Goal: Task Accomplishment & Management: Manage account settings

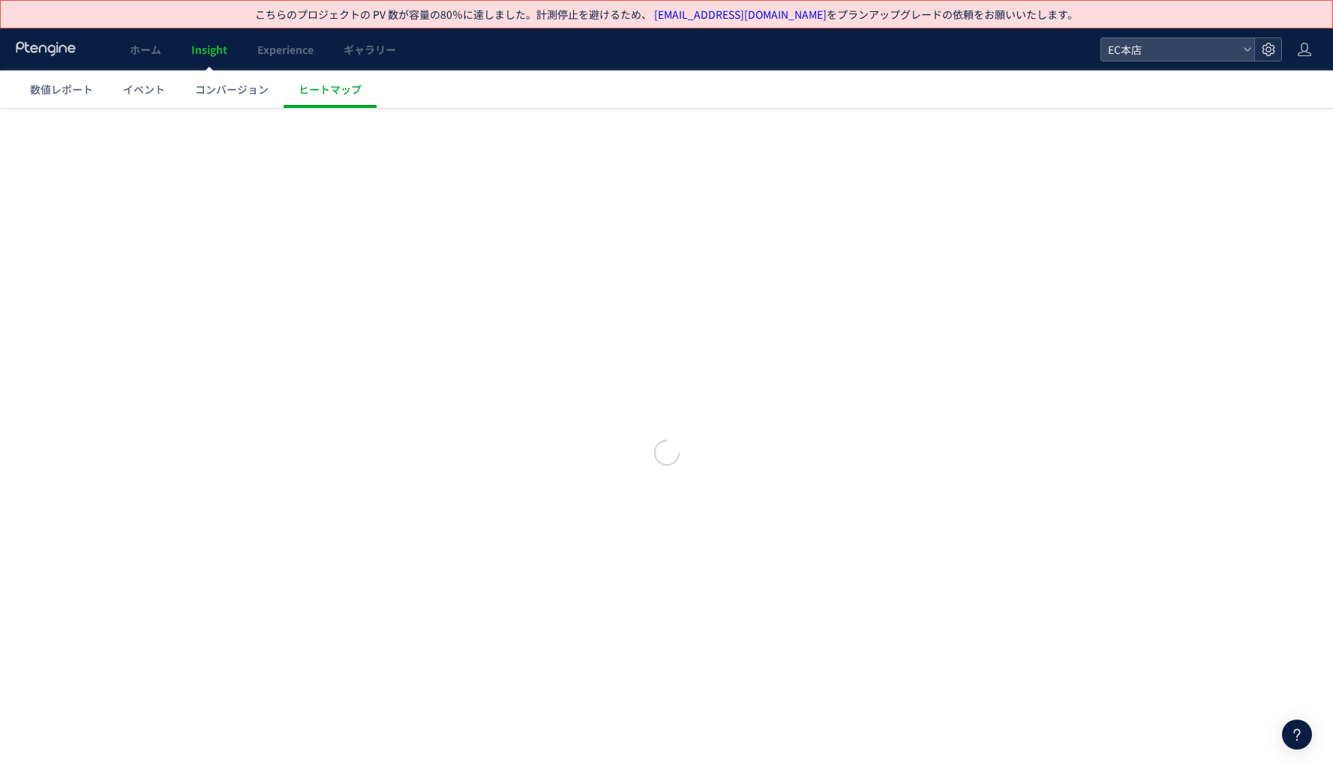
click at [1277, 49] on div at bounding box center [1267, 49] width 27 height 22
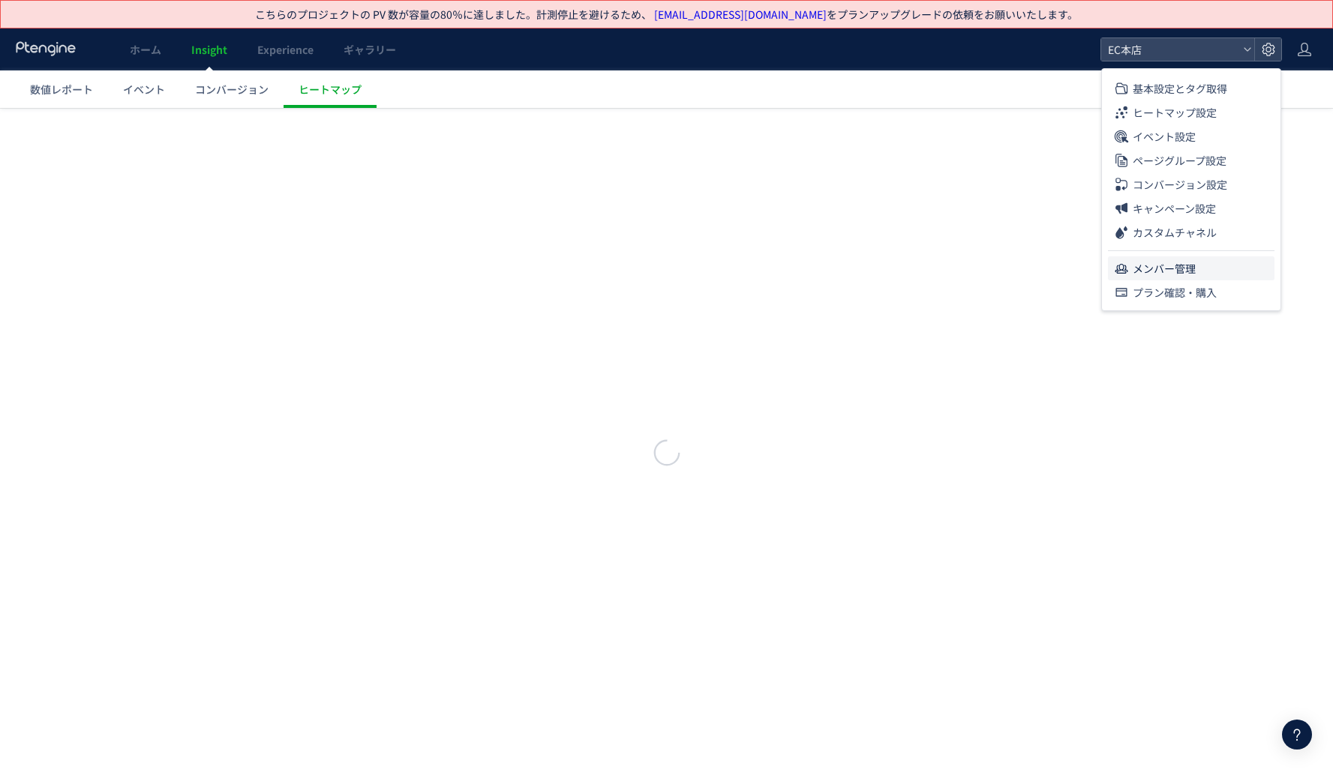
click at [1216, 273] on li "メンバー管理" at bounding box center [1191, 268] width 166 height 24
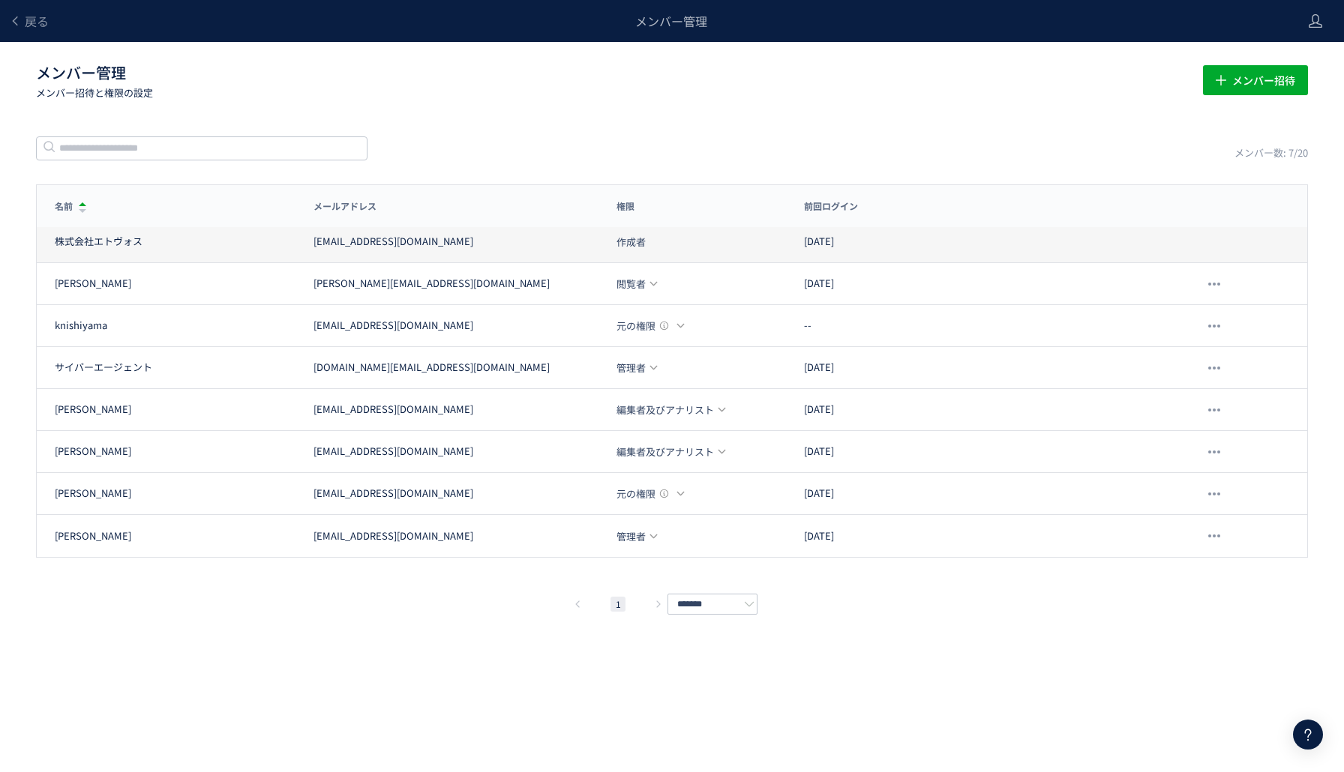
click at [544, 253] on div "株式会社エトヴォス [EMAIL_ADDRESS][DOMAIN_NAME] 作成者 [DATE]" at bounding box center [672, 242] width 1270 height 42
click at [322, 241] on div "[EMAIL_ADDRESS][DOMAIN_NAME]" at bounding box center [393, 242] width 160 height 14
click at [1322, 20] on icon at bounding box center [1315, 20] width 15 height 15
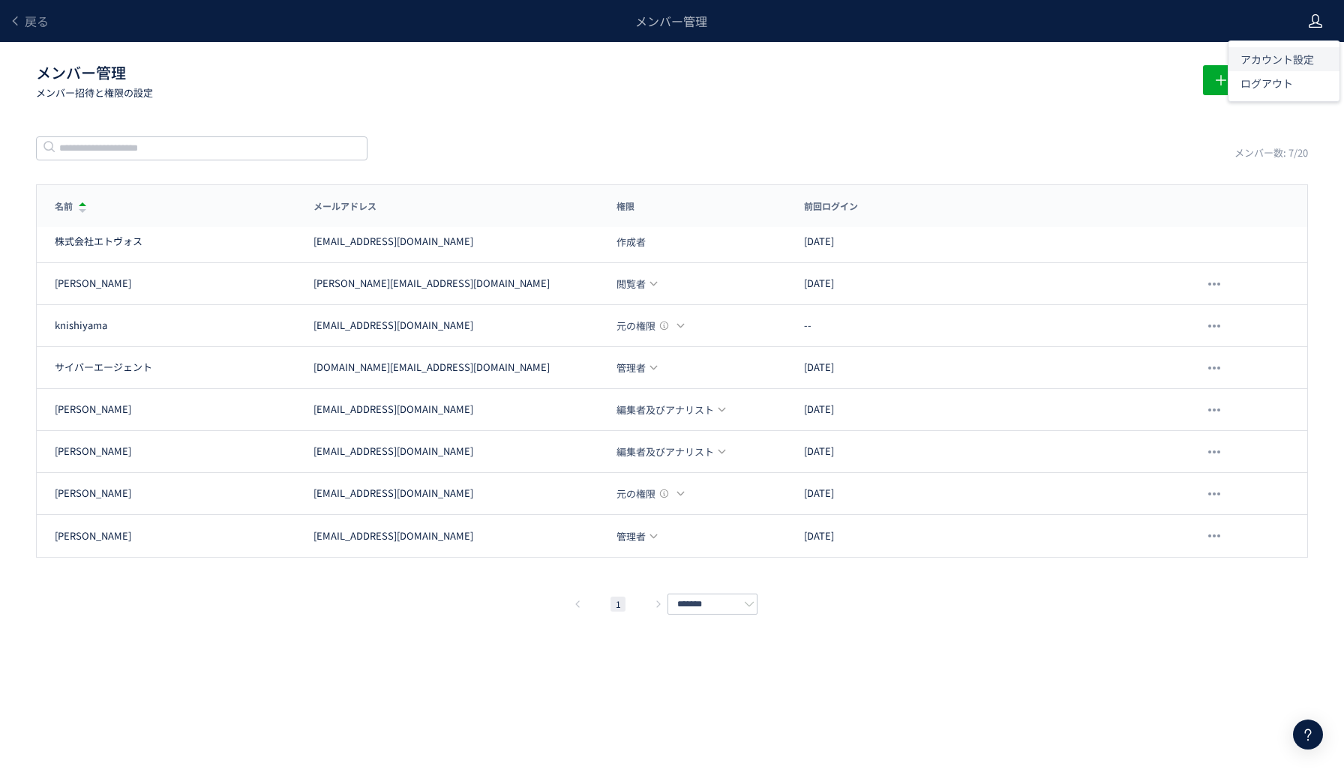
click at [1297, 58] on span "アカウント設定" at bounding box center [1276, 59] width 73 height 15
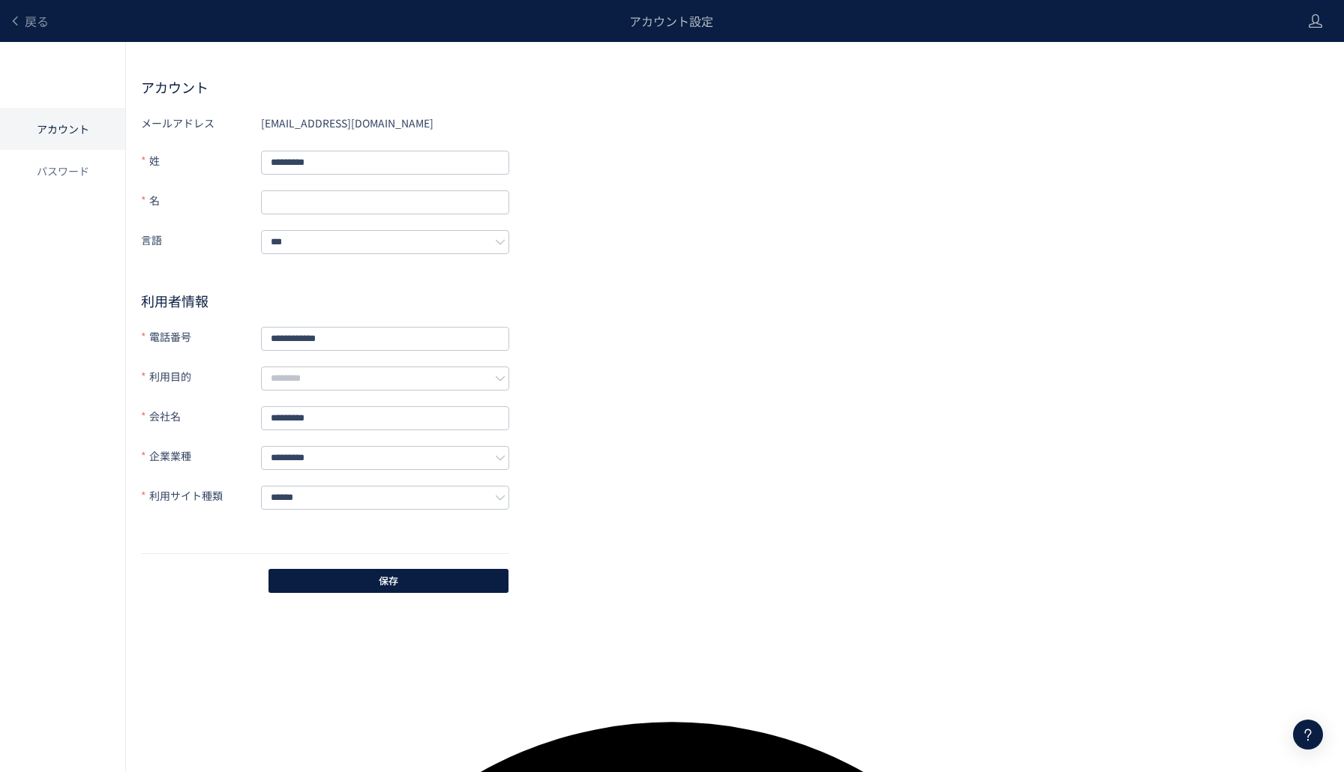
click at [369, 118] on div "[EMAIL_ADDRESS][DOMAIN_NAME]" at bounding box center [385, 123] width 248 height 24
click at [205, 87] on h2 "アカウント" at bounding box center [735, 87] width 1188 height 18
click at [73, 134] on li "アカウント" at bounding box center [62, 129] width 125 height 42
click at [490, 145] on form "**********" at bounding box center [325, 332] width 368 height 443
click at [33, 34] on div "戻る" at bounding box center [29, 21] width 40 height 42
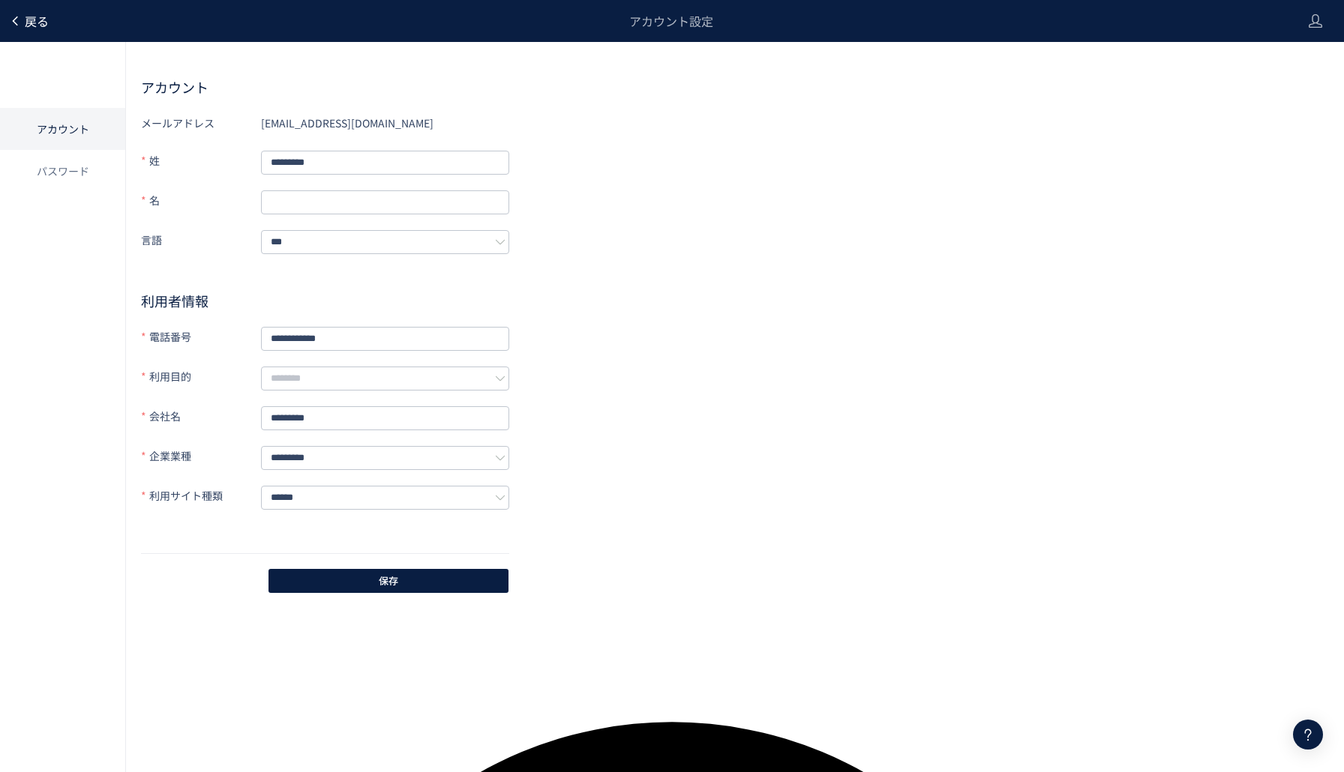
click at [39, 24] on span "戻る" at bounding box center [37, 21] width 24 height 18
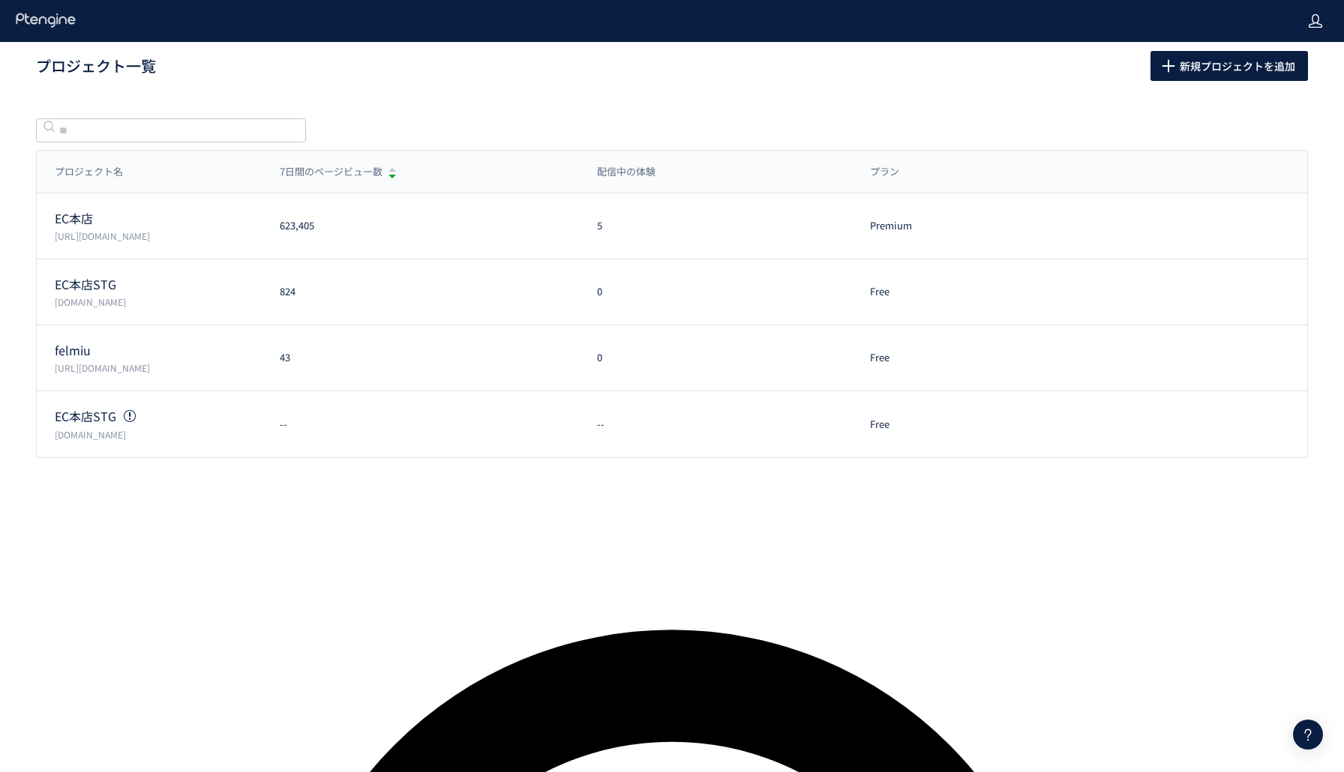
click at [1311, 23] on icon at bounding box center [1315, 20] width 15 height 15
click at [1266, 61] on span "アカウント設定" at bounding box center [1276, 59] width 73 height 15
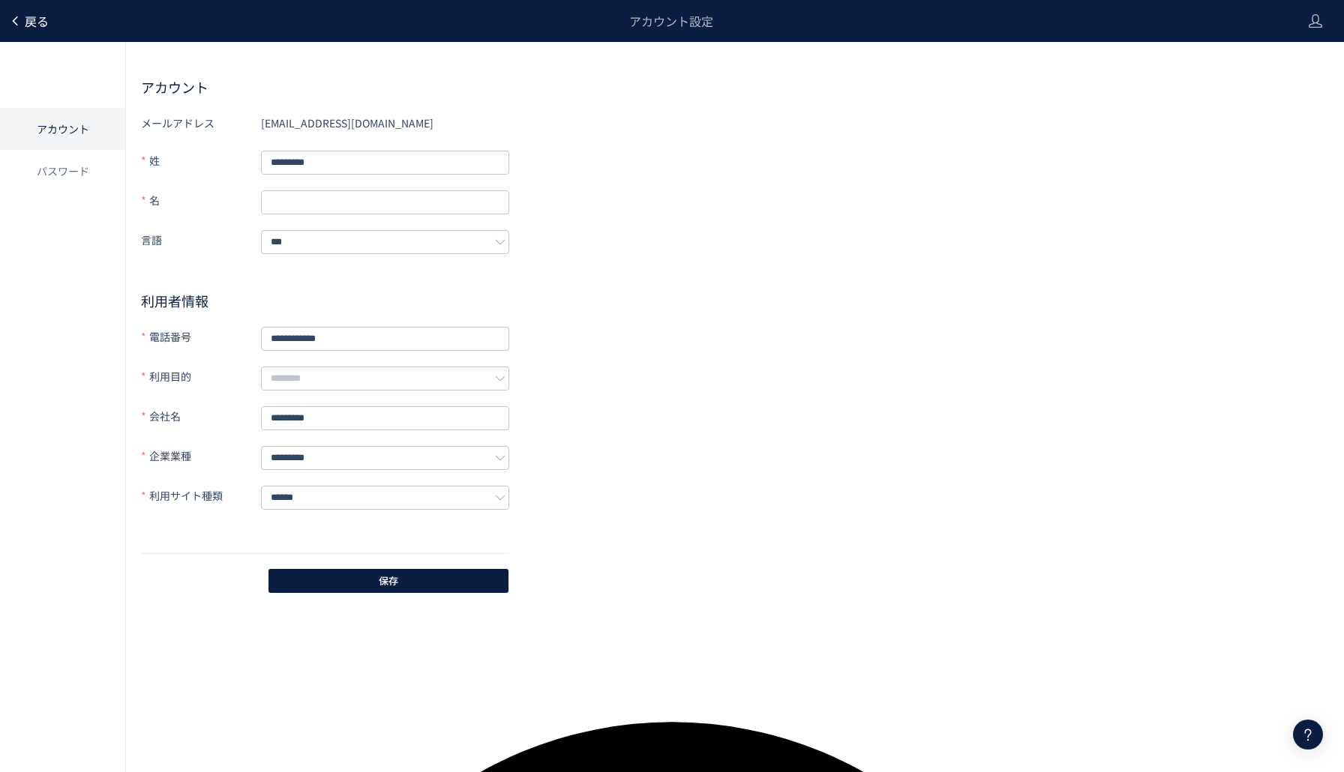
click at [17, 22] on icon at bounding box center [15, 21] width 12 height 12
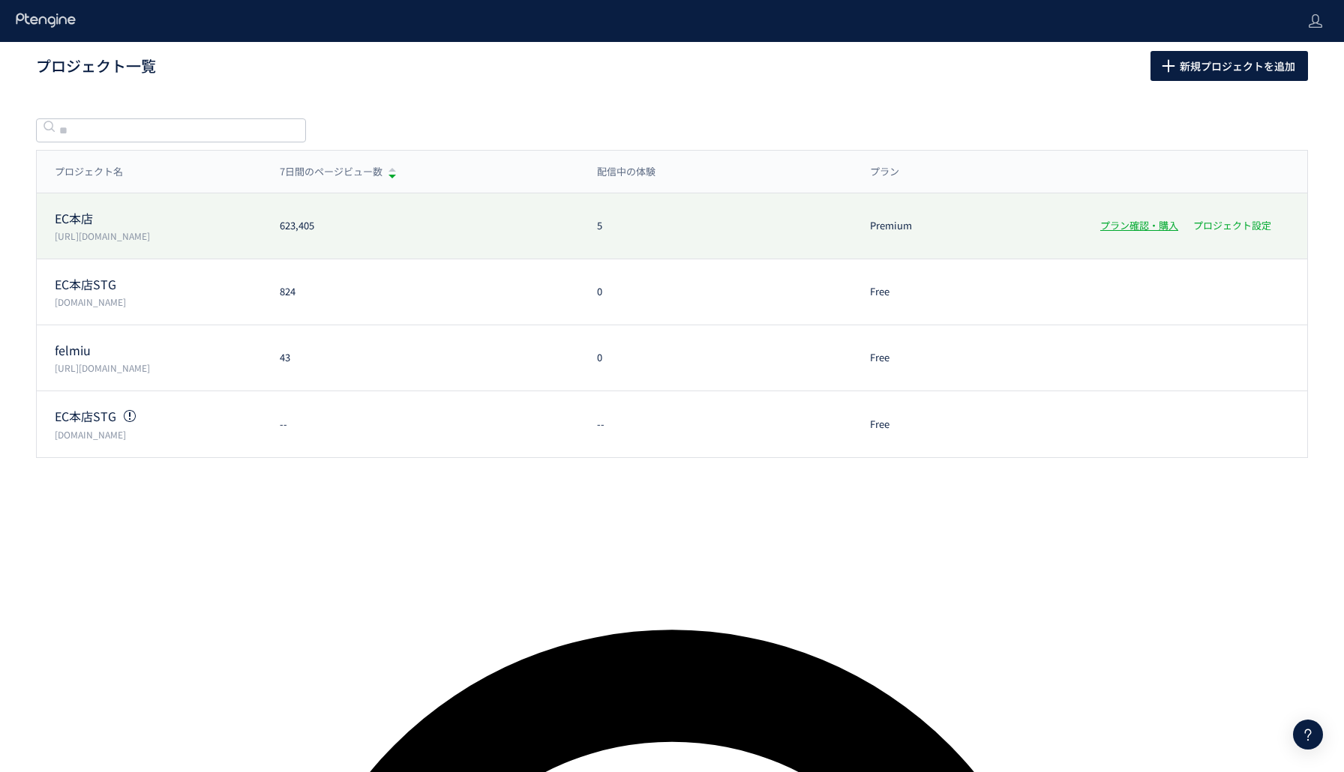
click at [1253, 225] on link "プロジェクト設定" at bounding box center [1232, 225] width 78 height 14
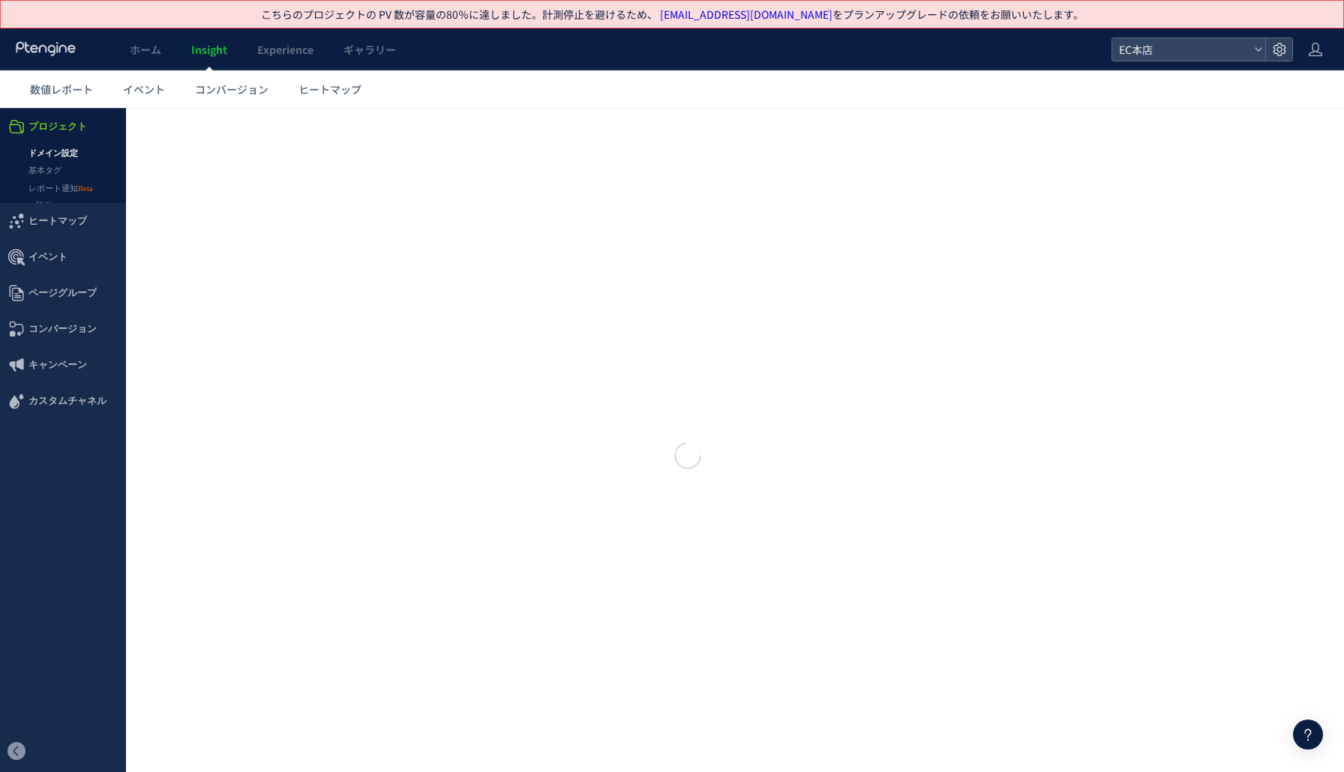
type input "****"
type input "*********"
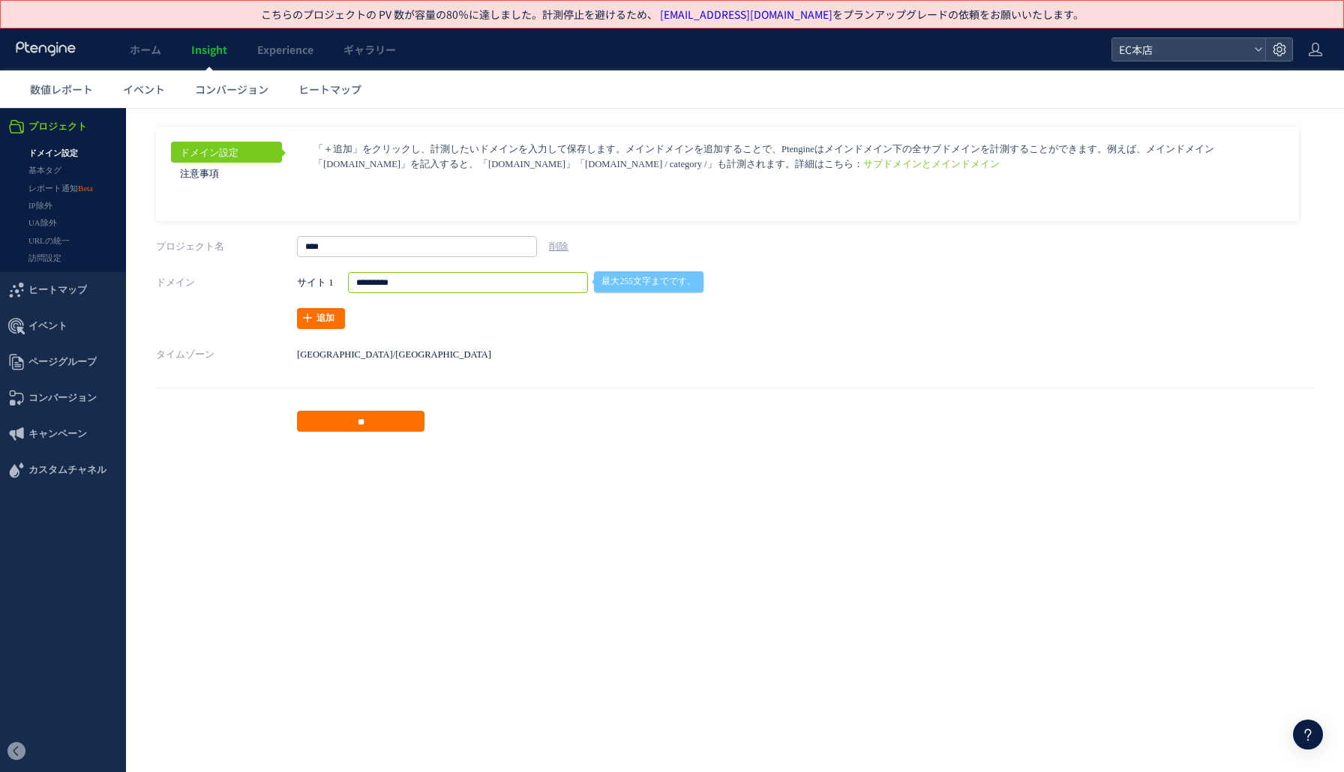
click at [406, 280] on input "*********" at bounding box center [468, 282] width 240 height 21
click at [447, 290] on input "*********" at bounding box center [468, 282] width 240 height 21
click at [411, 368] on aside "ドメイン設定 注意事項 サブドメインとメインドメイン ページグループを **** **" at bounding box center [735, 279] width 1158 height 305
click at [295, 352] on label "タイムゾーン" at bounding box center [226, 354] width 141 height 21
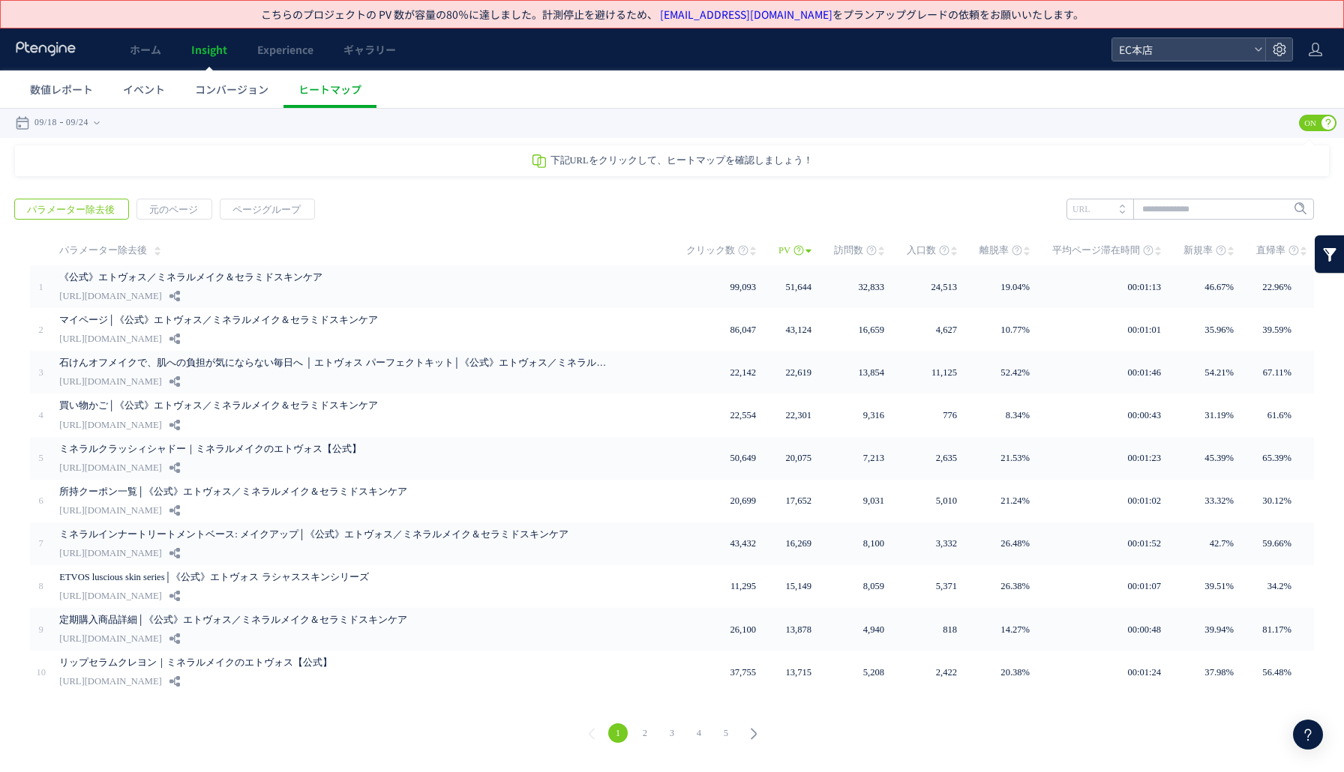
click at [1333, 42] on header "ホーム Insight Experience ギャラリー EC本店" at bounding box center [672, 49] width 1344 height 42
click at [1327, 44] on header "ホーム Insight Experience ギャラリー EC本店" at bounding box center [672, 49] width 1344 height 42
click at [1324, 50] on header "ホーム Insight Experience ギャラリー EC本店" at bounding box center [672, 49] width 1344 height 42
click at [1269, 52] on div at bounding box center [1278, 49] width 27 height 22
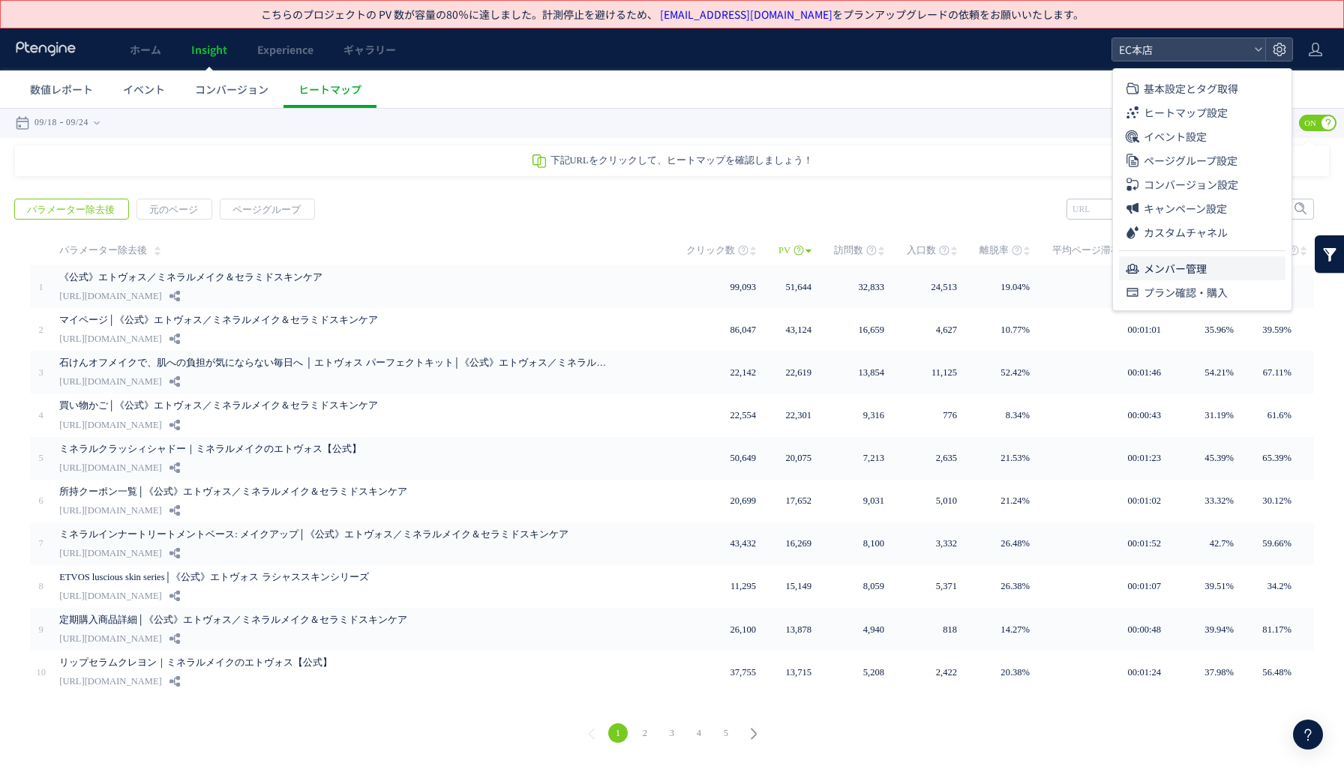
click at [1162, 272] on span "メンバー管理" at bounding box center [1175, 268] width 63 height 24
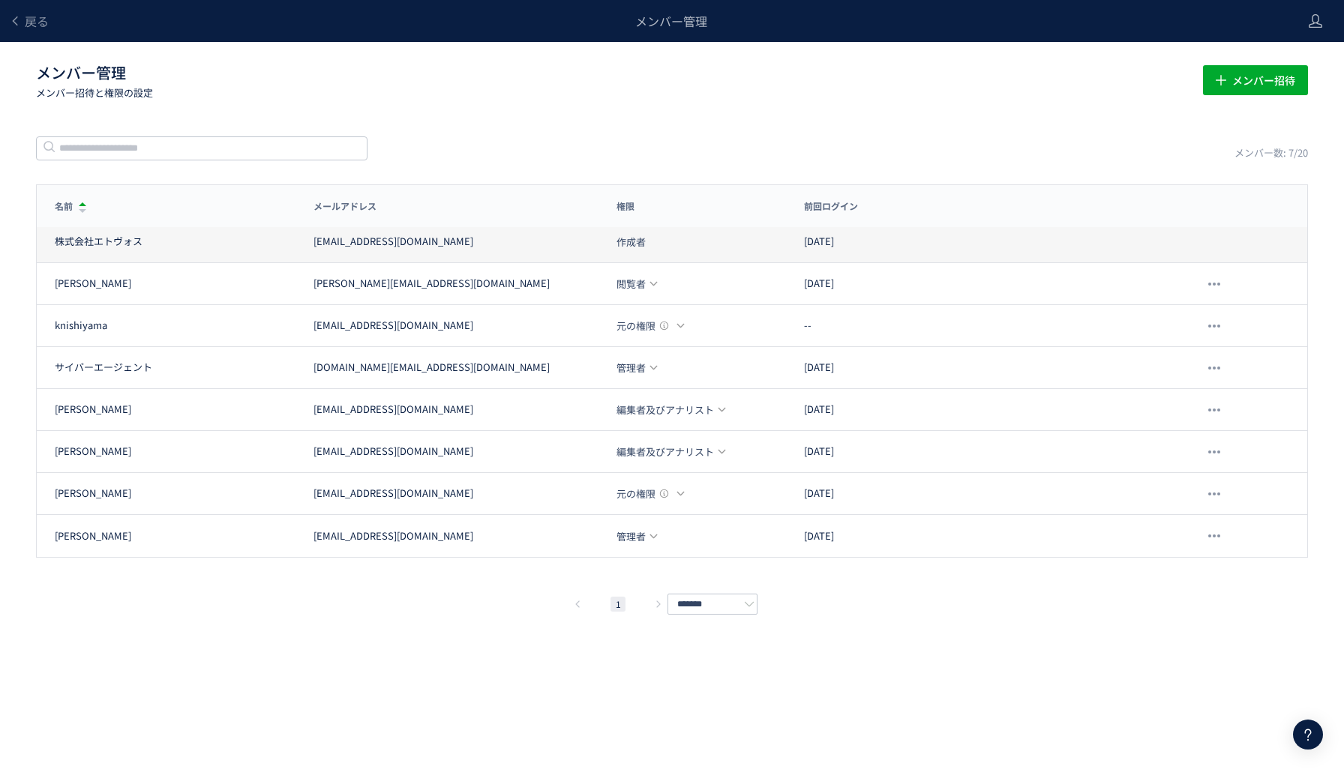
click at [1261, 239] on div "株式会社エトヴォス [EMAIL_ADDRESS][DOMAIN_NAME] 作成者 [DATE]" at bounding box center [672, 242] width 1270 height 42
click at [226, 241] on div "株式会社エトヴォス" at bounding box center [175, 242] width 241 height 14
click at [329, 239] on div "[EMAIL_ADDRESS][DOMAIN_NAME]" at bounding box center [393, 242] width 160 height 14
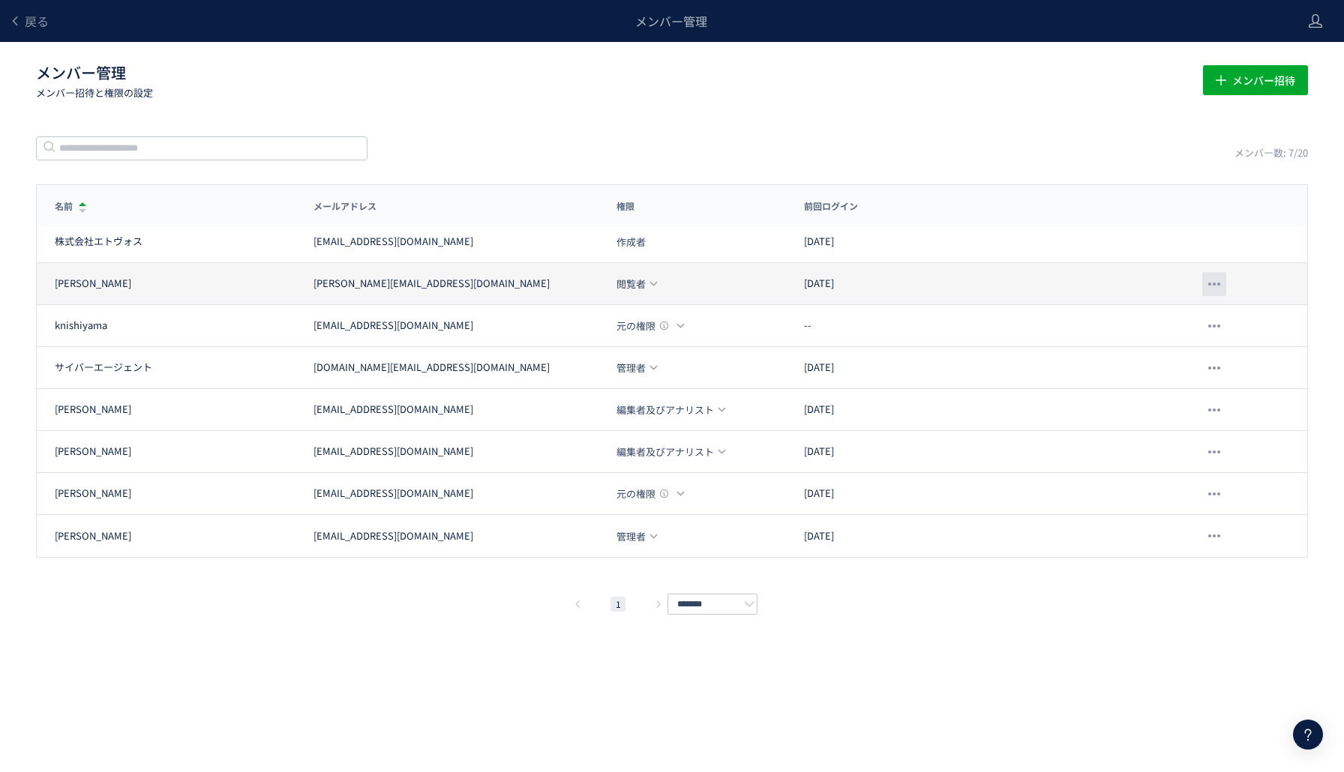
drag, startPoint x: 1199, startPoint y: 289, endPoint x: 1211, endPoint y: 288, distance: 12.1
click at [1207, 288] on div at bounding box center [1193, 284] width 188 height 24
click at [1211, 288] on div at bounding box center [1214, 284] width 24 height 24
click at [985, 267] on div "aya.motoori [EMAIL_ADDRESS][DOMAIN_NAME] 閲覧者 [DATE]" at bounding box center [672, 284] width 1270 height 42
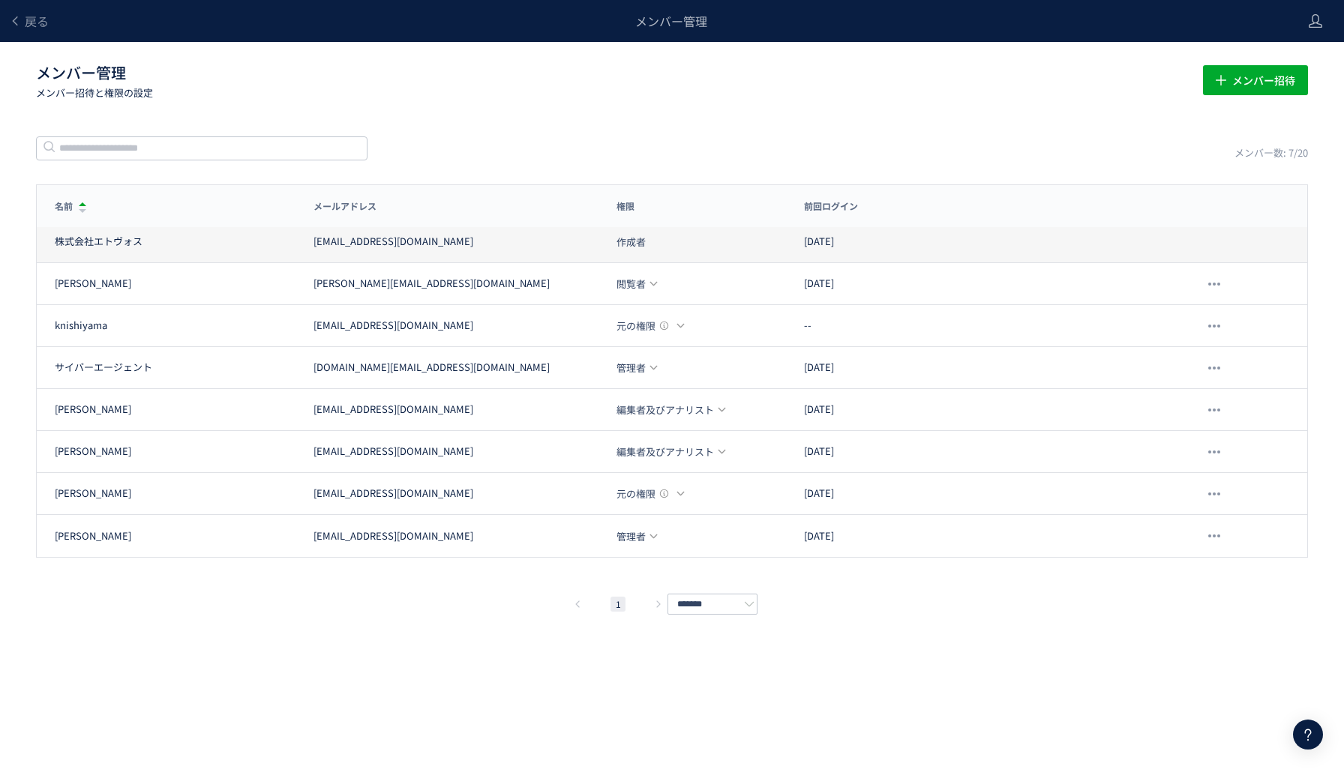
click at [477, 237] on div "[EMAIL_ADDRESS][DOMAIN_NAME]" at bounding box center [456, 242] width 286 height 14
click at [177, 149] on input "text" at bounding box center [201, 148] width 331 height 24
click at [1303, 33] on header "戻る メンバー管理" at bounding box center [672, 21] width 1344 height 42
click at [1321, 26] on icon at bounding box center [1315, 20] width 15 height 15
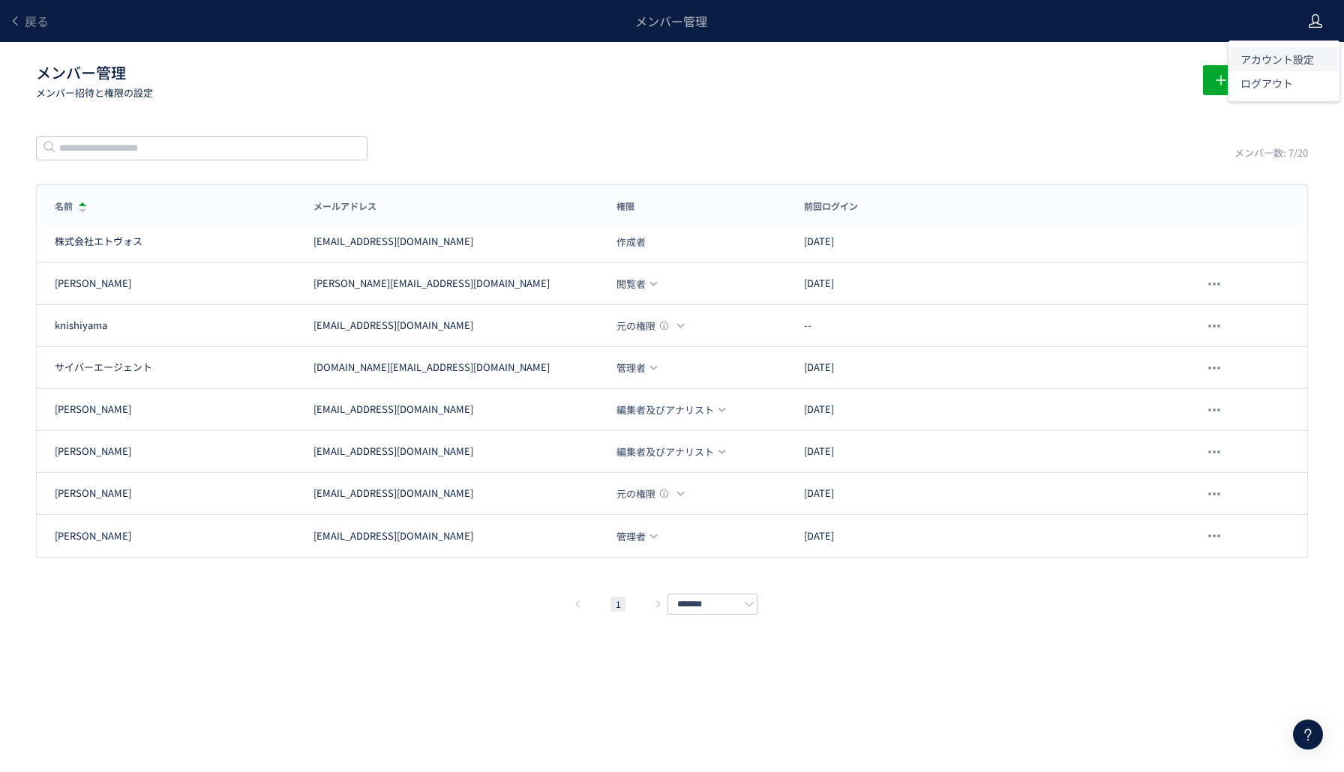
click at [1293, 61] on span "アカウント設定" at bounding box center [1276, 59] width 73 height 15
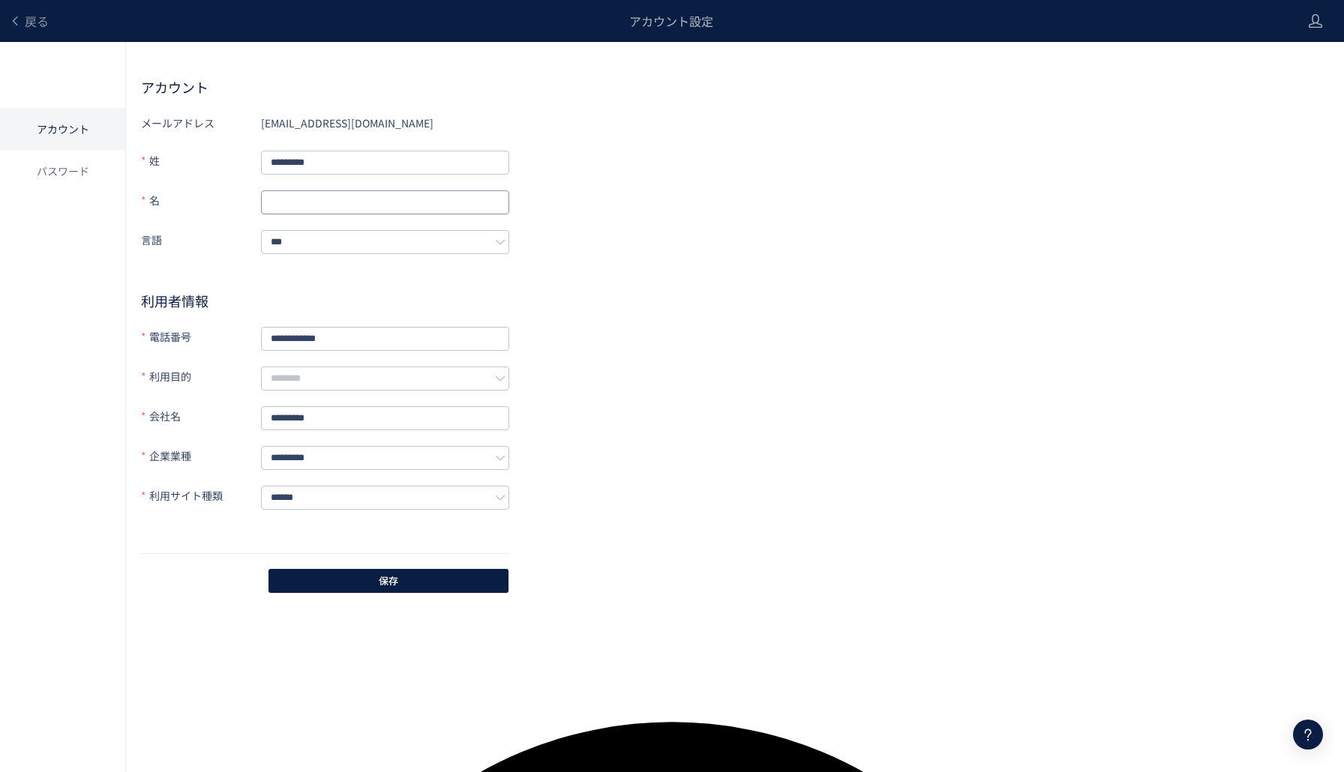
click at [301, 201] on input "text" at bounding box center [385, 202] width 248 height 24
click at [282, 139] on form "**********" at bounding box center [325, 332] width 368 height 443
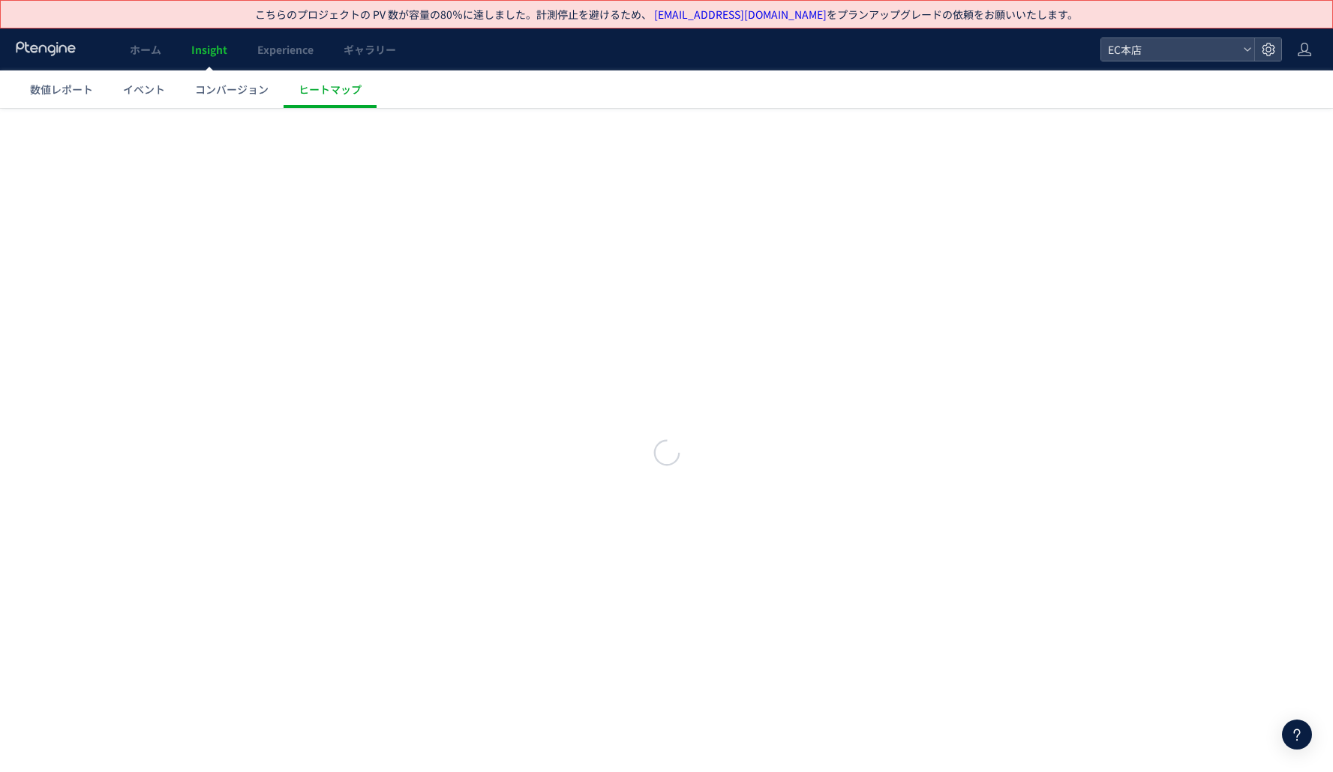
click at [756, 16] on link "[EMAIL_ADDRESS][DOMAIN_NAME]" at bounding box center [740, 14] width 172 height 15
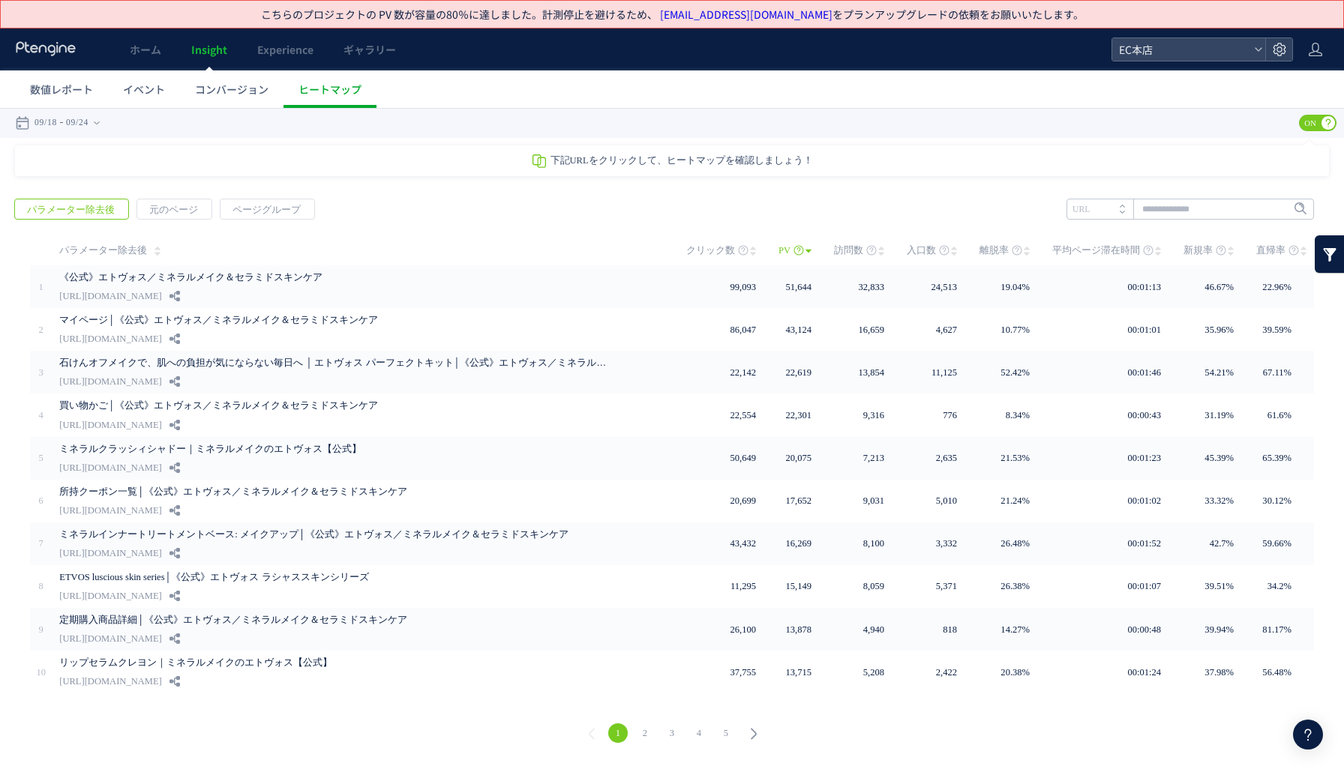
click at [721, 11] on link "[EMAIL_ADDRESS][DOMAIN_NAME]" at bounding box center [746, 14] width 172 height 15
click at [913, 155] on div "下記URLをクリックして、ヒートマップを確認しましょう！" at bounding box center [672, 160] width 1314 height 31
click at [1330, 43] on header "ホーム Insight Experience ギャラリー EC本店" at bounding box center [672, 49] width 1344 height 42
click at [1321, 52] on icon at bounding box center [1315, 49] width 15 height 15
click at [1291, 85] on span "アカウント設定" at bounding box center [1276, 87] width 73 height 15
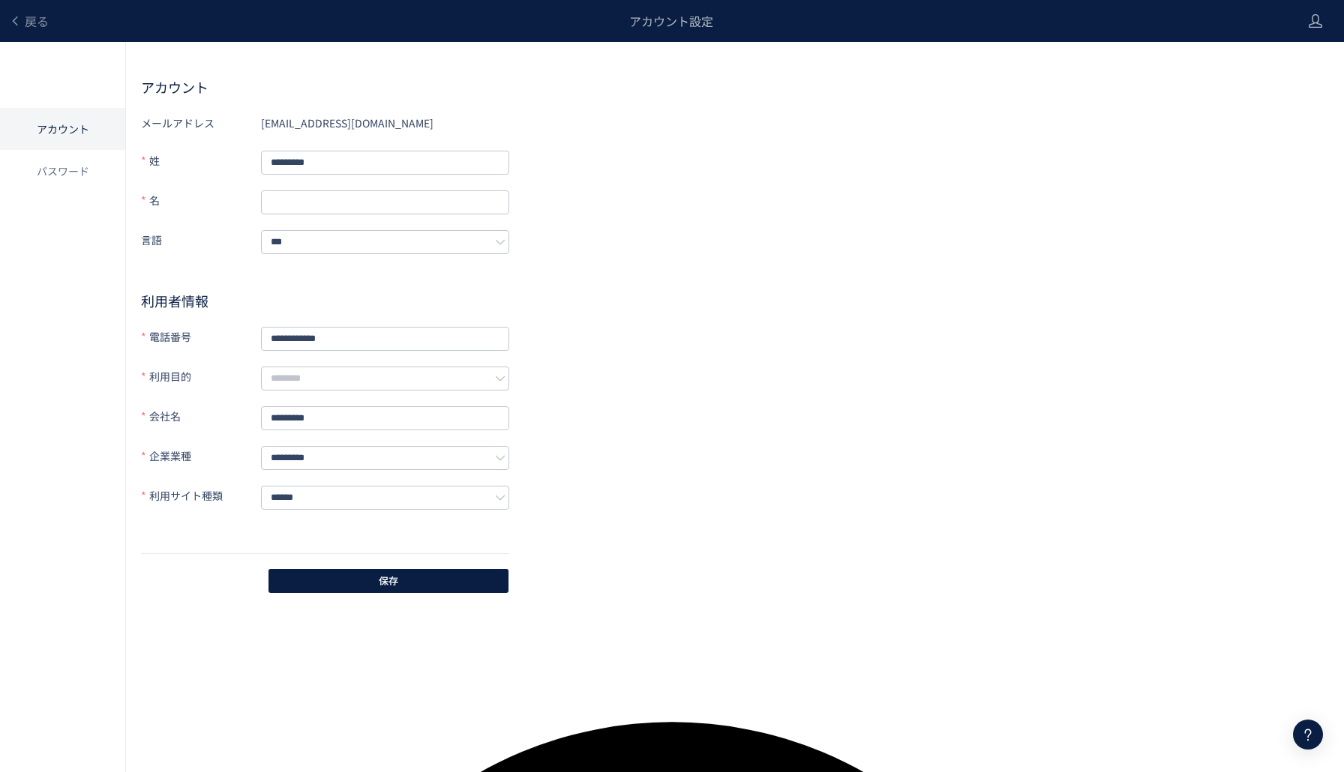
click at [1323, 31] on header "戻る アカウント設定" at bounding box center [672, 21] width 1344 height 42
click at [1317, 29] on div at bounding box center [1315, 21] width 15 height 42
click at [1262, 61] on span "アカウント設定" at bounding box center [1276, 59] width 73 height 15
click at [37, 23] on span "戻る" at bounding box center [37, 21] width 24 height 18
drag, startPoint x: 55, startPoint y: 11, endPoint x: 29, endPoint y: 21, distance: 28.0
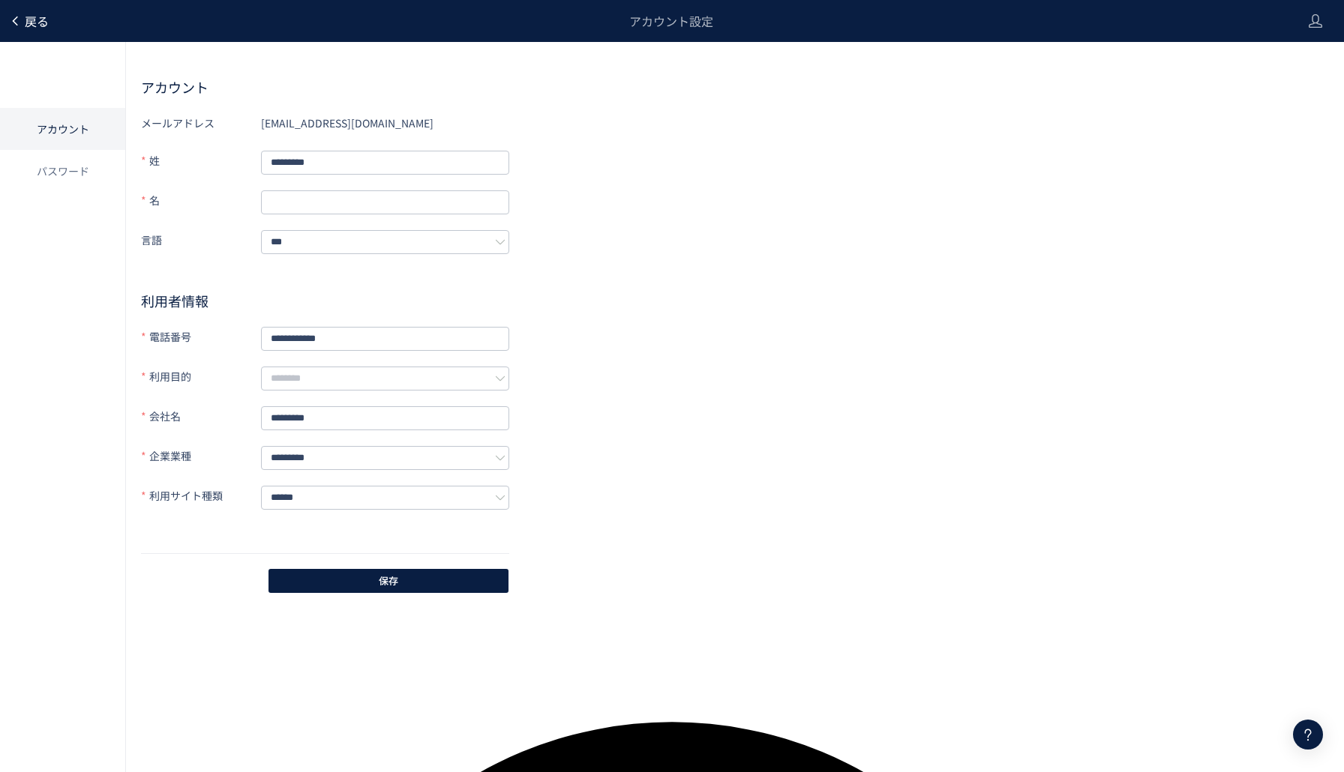
click at [54, 12] on div "アカウント設定" at bounding box center [671, 21] width 1244 height 42
click at [29, 21] on span "戻る" at bounding box center [37, 21] width 24 height 18
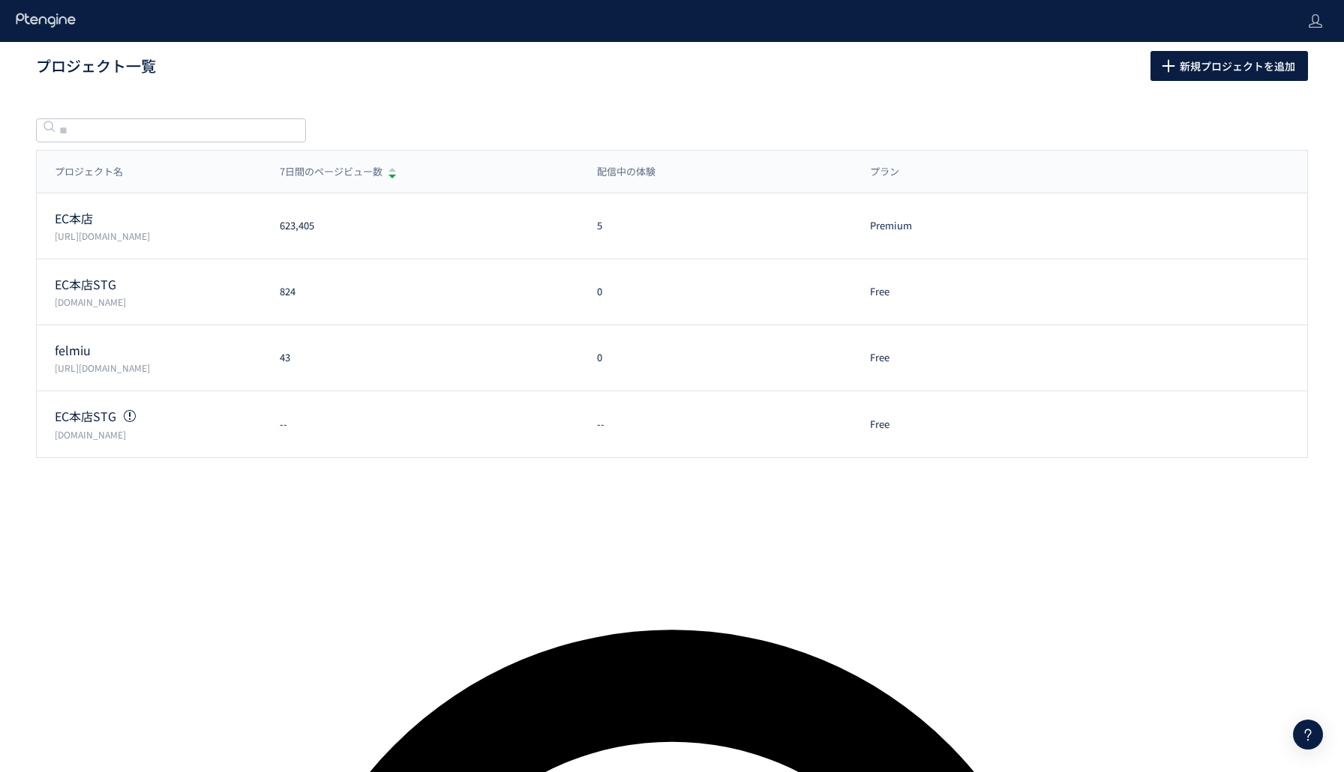
click at [1326, 31] on header at bounding box center [672, 21] width 1344 height 42
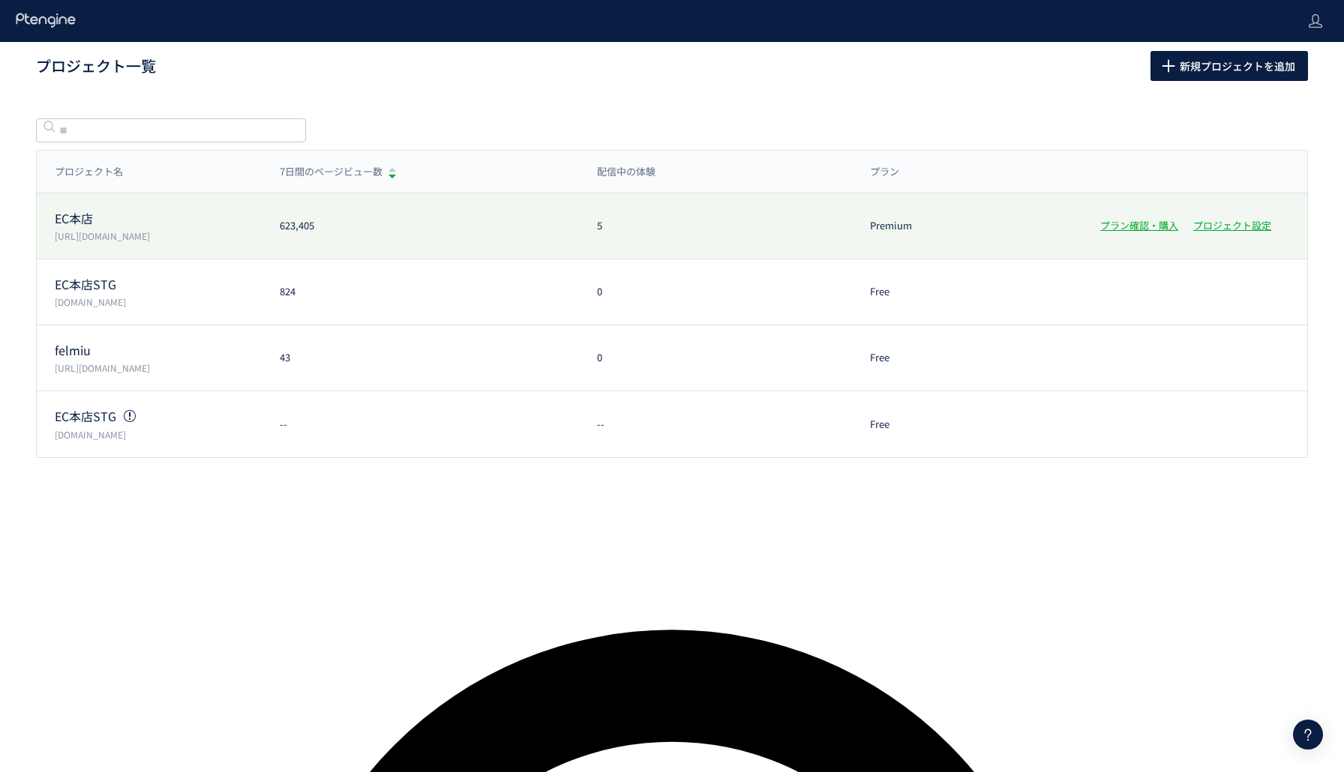
click at [89, 226] on p "EC本店" at bounding box center [158, 218] width 207 height 17
click at [89, 226] on div at bounding box center [672, 386] width 1344 height 772
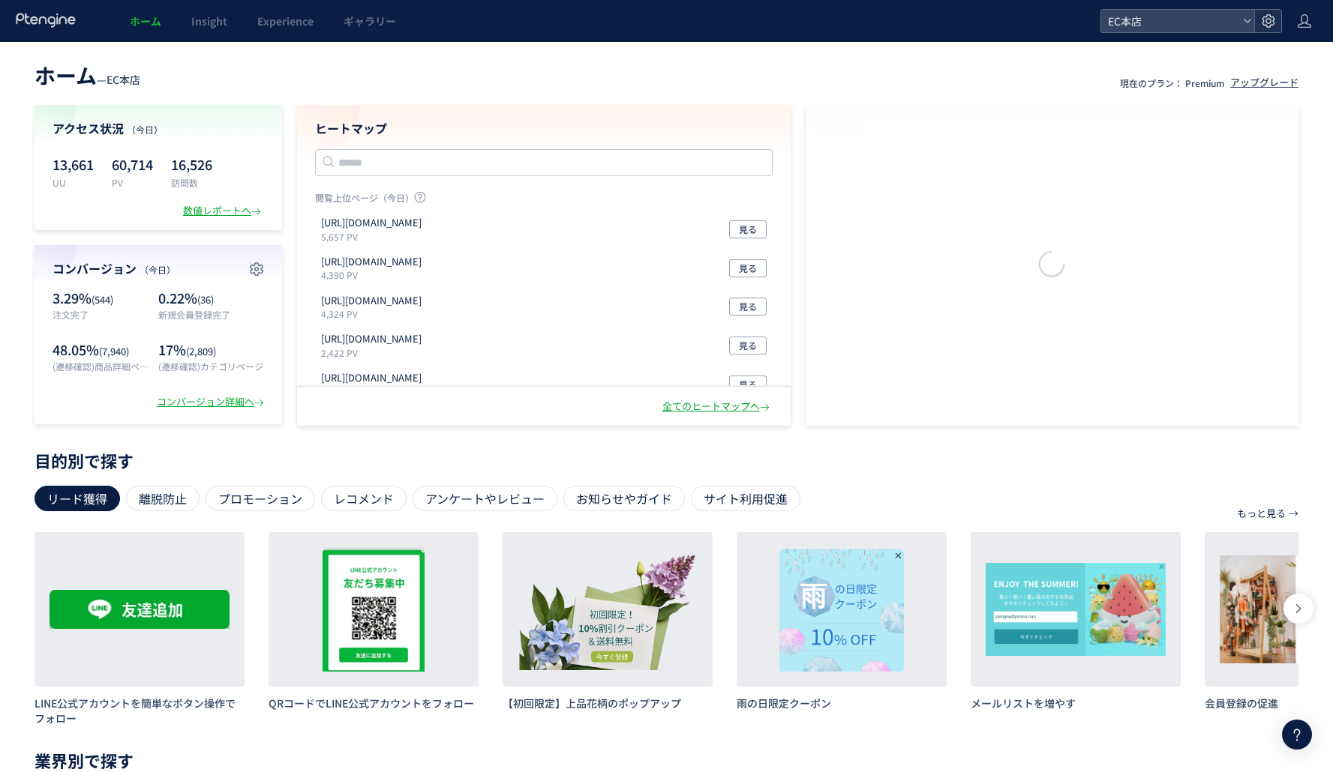
click at [1270, 24] on icon at bounding box center [1268, 20] width 15 height 15
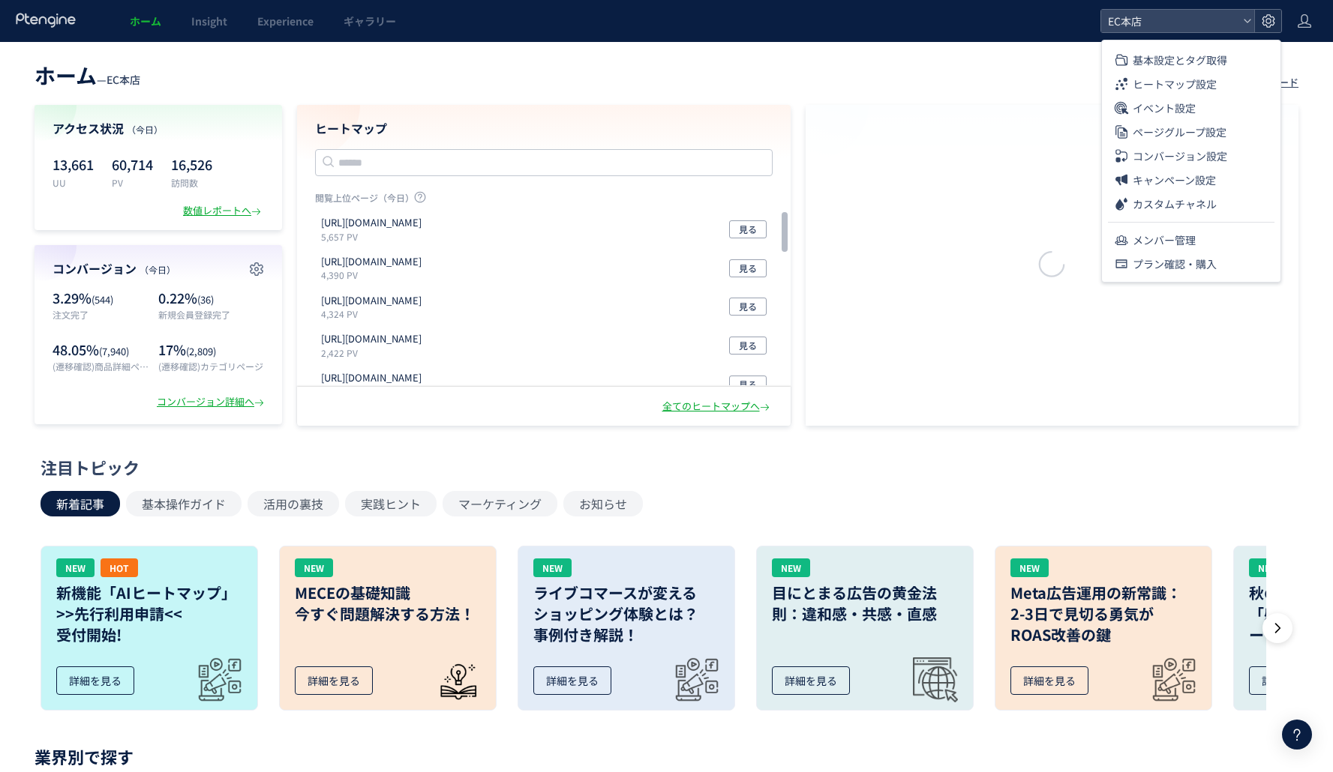
click at [1270, 24] on icon at bounding box center [1268, 20] width 15 height 15
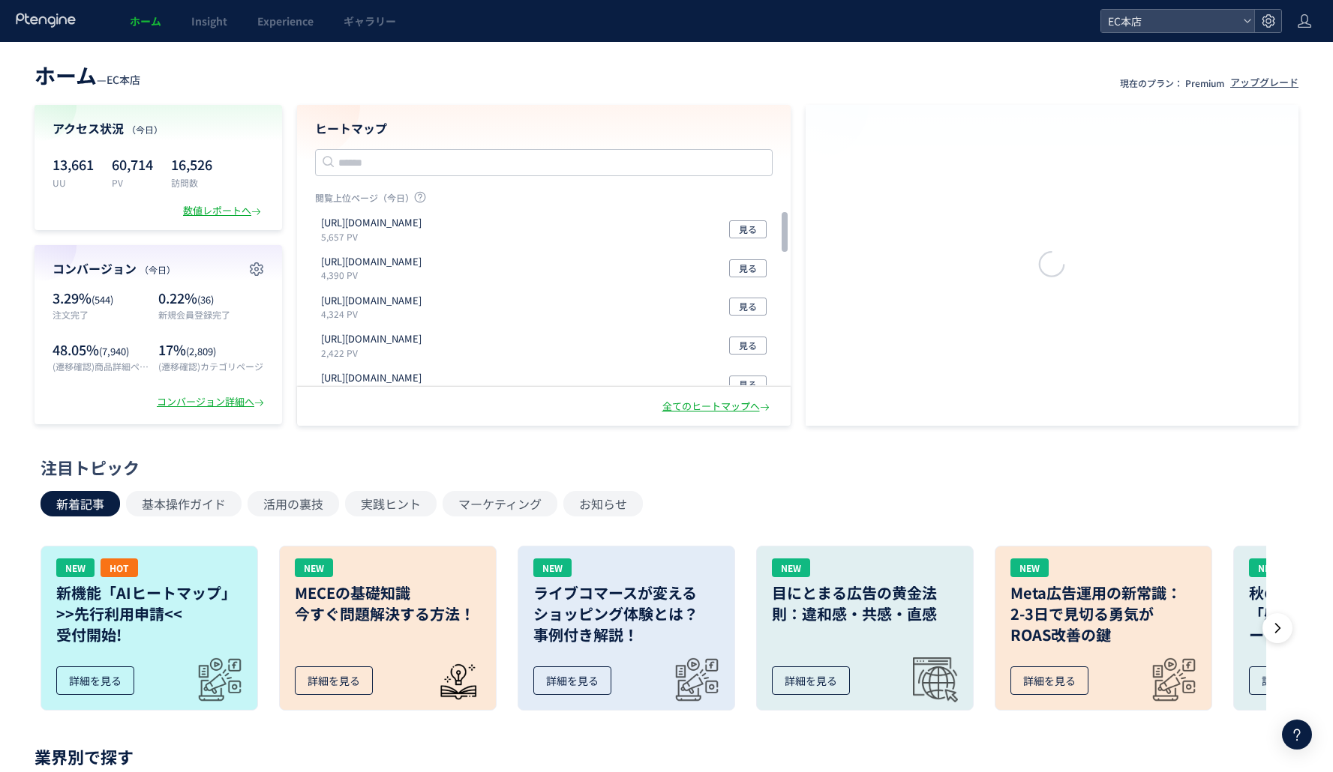
click at [1270, 24] on icon at bounding box center [1268, 20] width 15 height 15
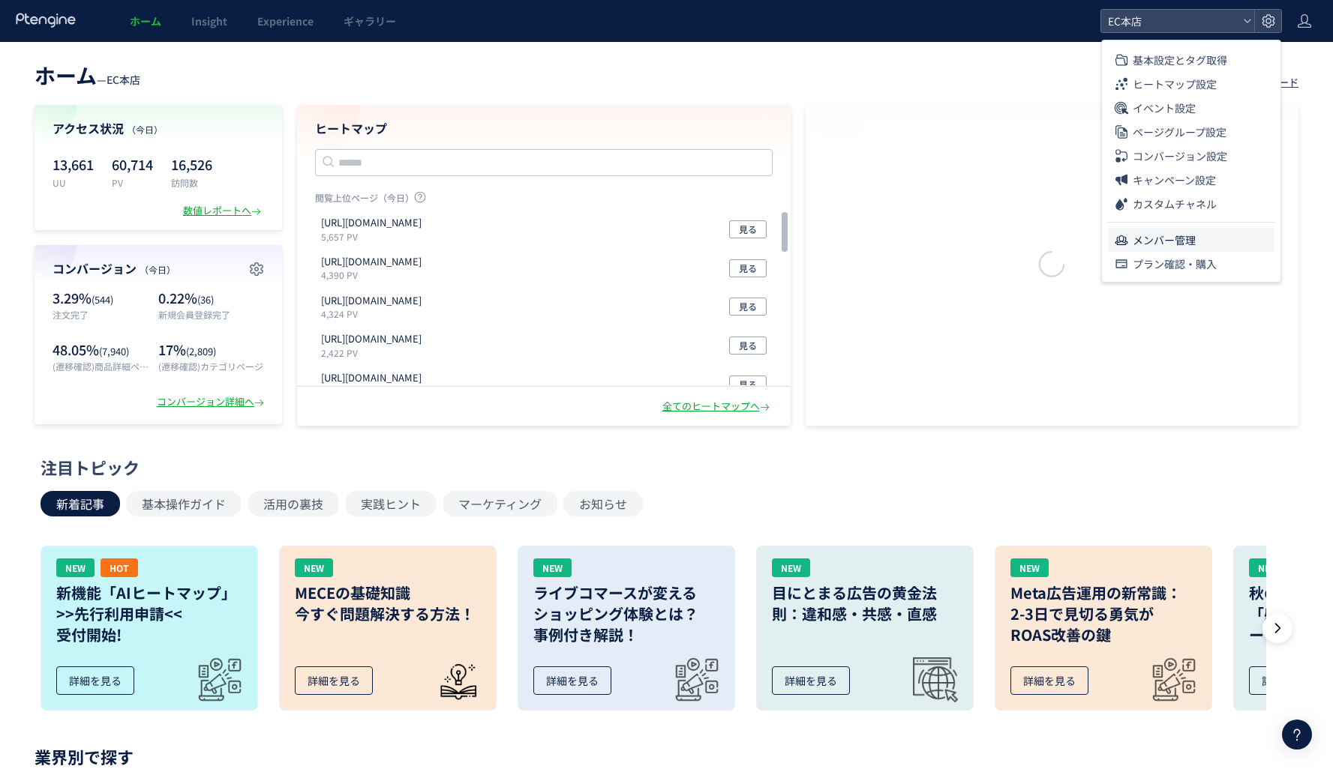
click at [1162, 241] on span "メンバー管理" at bounding box center [1163, 240] width 63 height 24
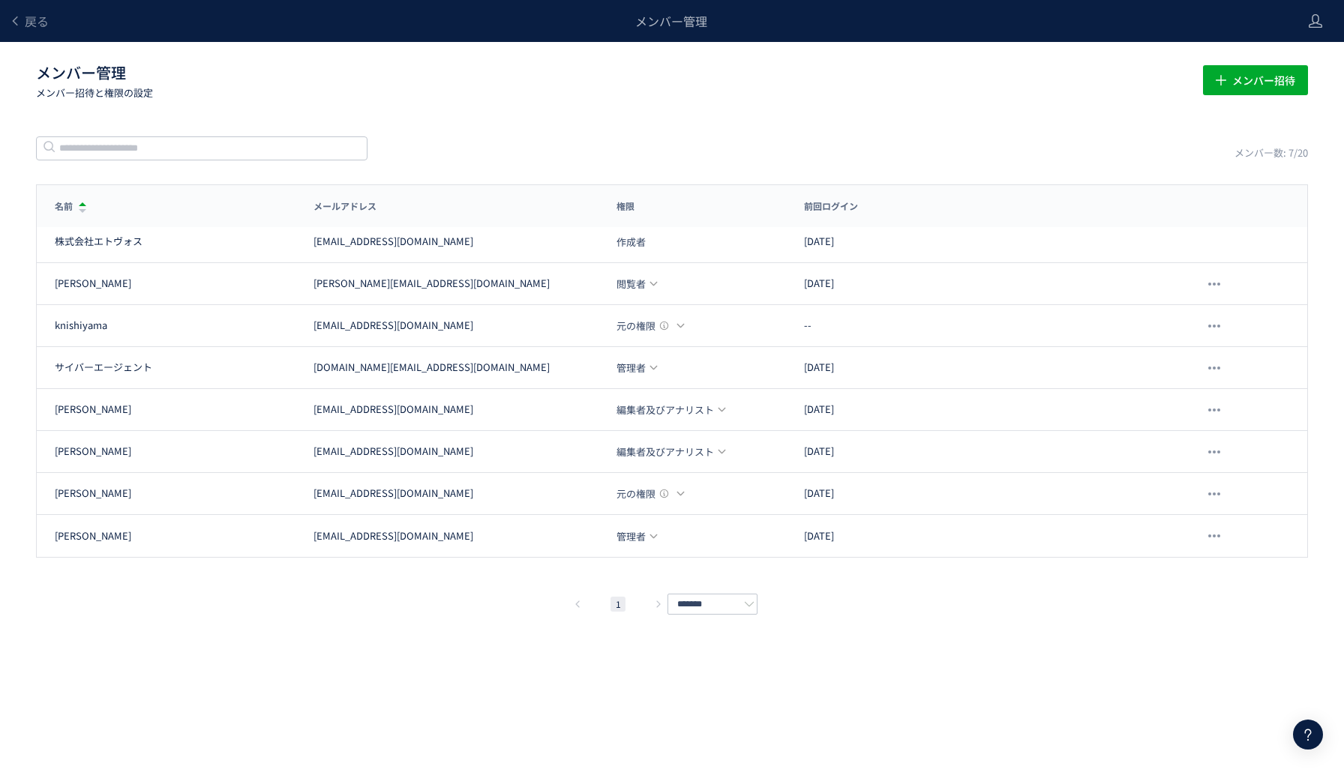
click at [1265, 146] on div "メンバー数: 7/20" at bounding box center [1270, 153] width 73 height 14
click at [730, 594] on input "*******" at bounding box center [712, 604] width 90 height 21
click at [685, 496] on span "30件/ページ" at bounding box center [712, 500] width 58 height 15
click at [544, 249] on div "株式会社エトヴォス [EMAIL_ADDRESS][DOMAIN_NAME] 作成者 [DATE]" at bounding box center [672, 242] width 1270 height 42
click at [456, 247] on div "[EMAIL_ADDRESS][DOMAIN_NAME]" at bounding box center [456, 242] width 286 height 14
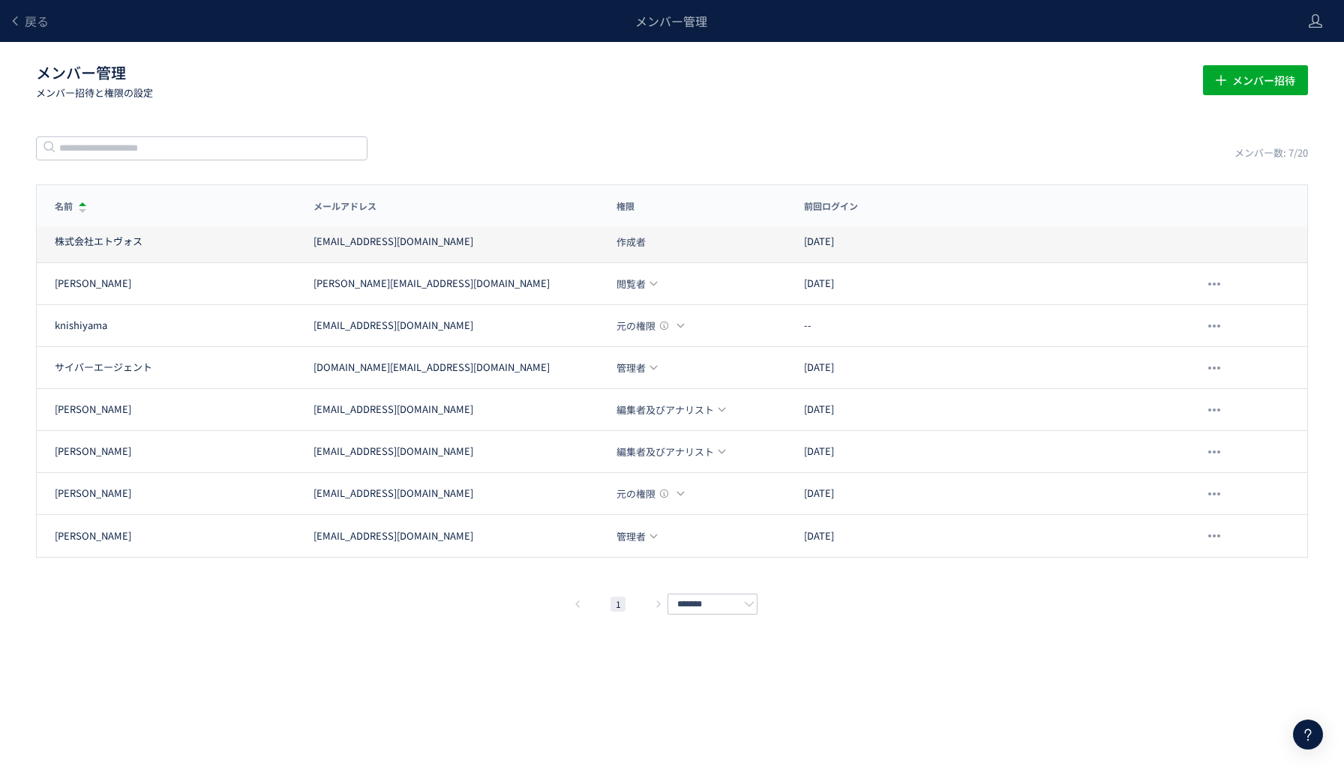
click at [459, 247] on div "株式会社エトヴォス [EMAIL_ADDRESS][DOMAIN_NAME] 作成者 [DATE]" at bounding box center [672, 242] width 1270 height 42
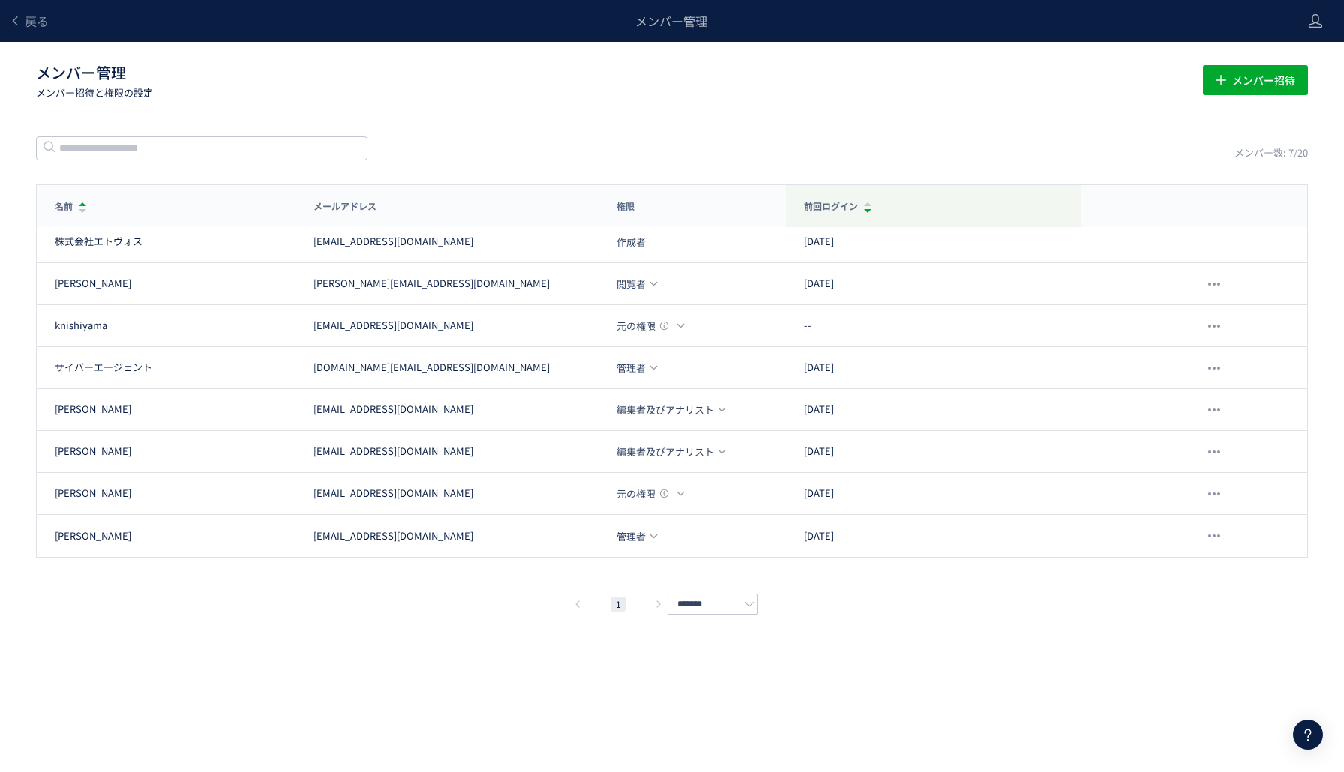
click at [1017, 223] on div "前回ログイン" at bounding box center [933, 206] width 295 height 42
click at [956, 223] on div "前回ログイン" at bounding box center [933, 206] width 295 height 42
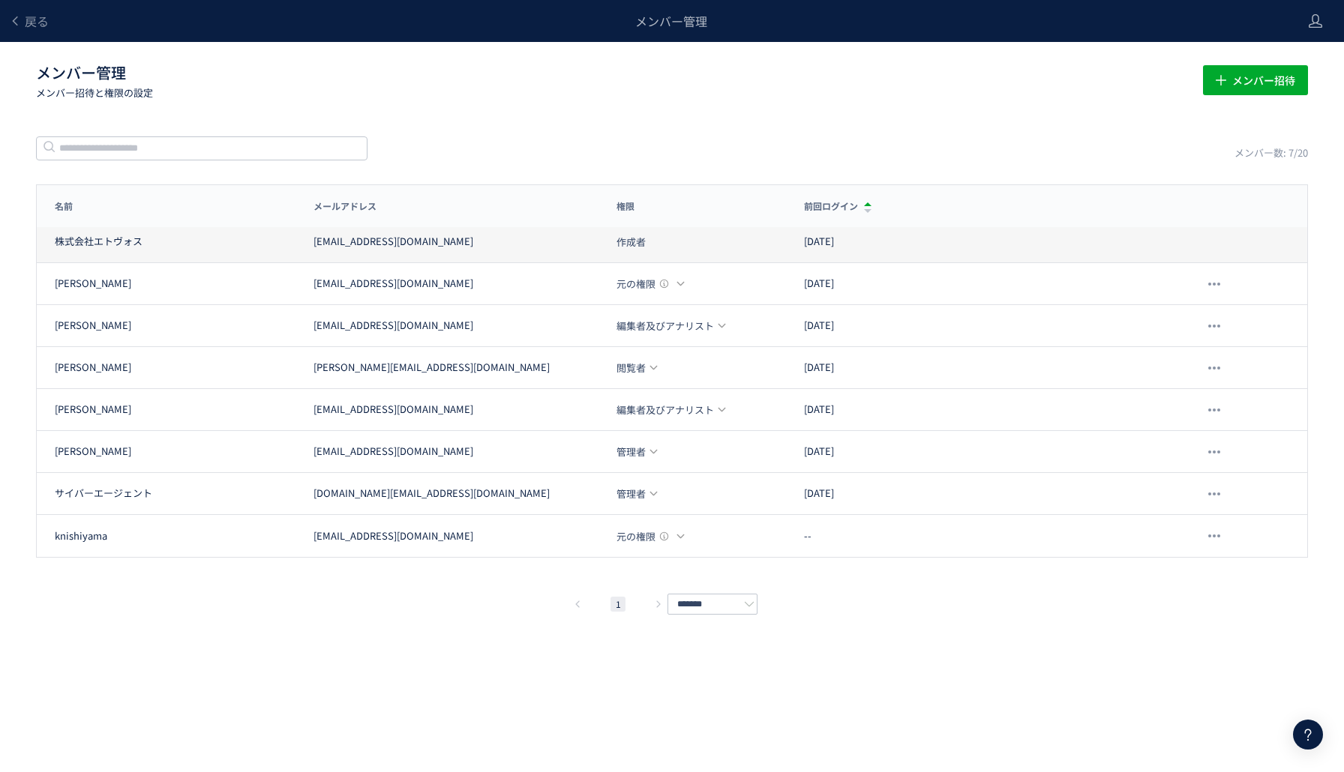
click at [479, 259] on div "株式会社エトヴォス [EMAIL_ADDRESS][DOMAIN_NAME] 作成者 [DATE]" at bounding box center [672, 242] width 1270 height 42
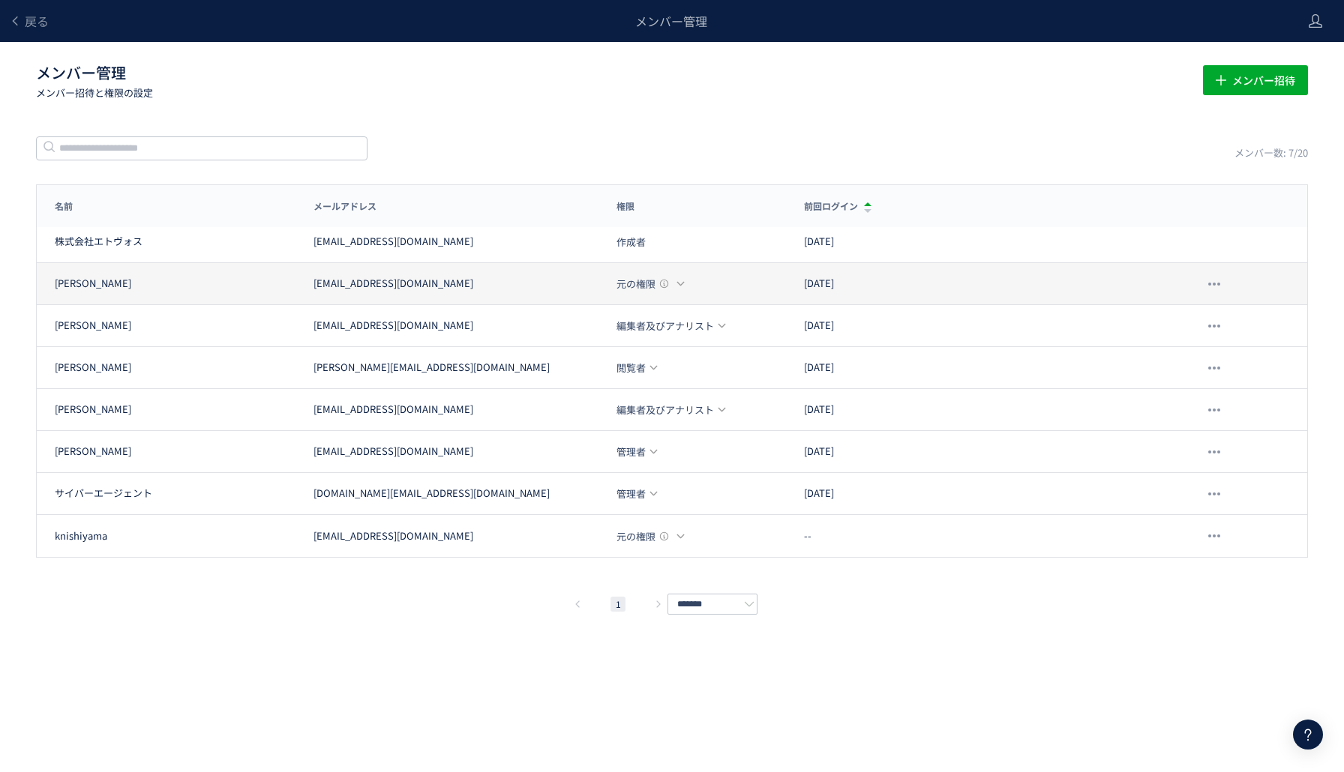
click at [682, 285] on icon at bounding box center [681, 284] width 10 height 10
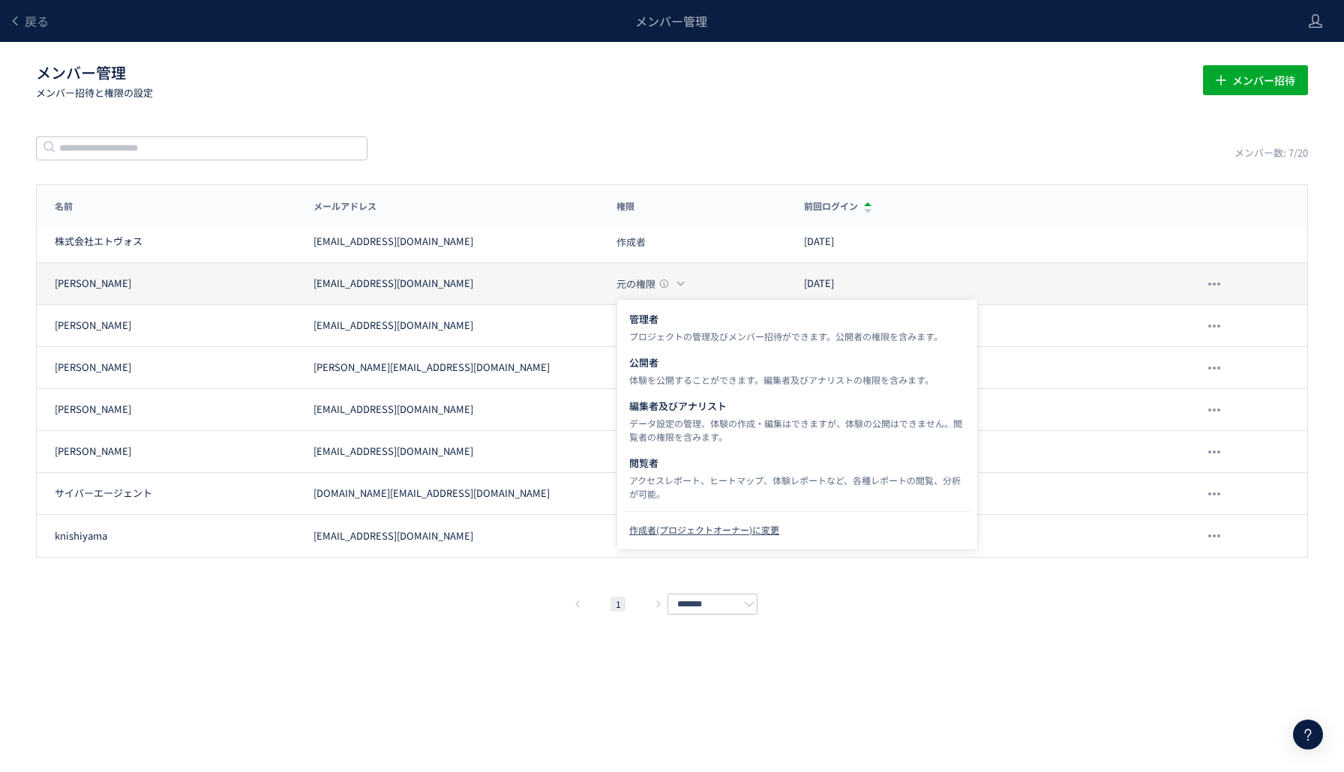
click at [682, 285] on icon at bounding box center [681, 284] width 10 height 10
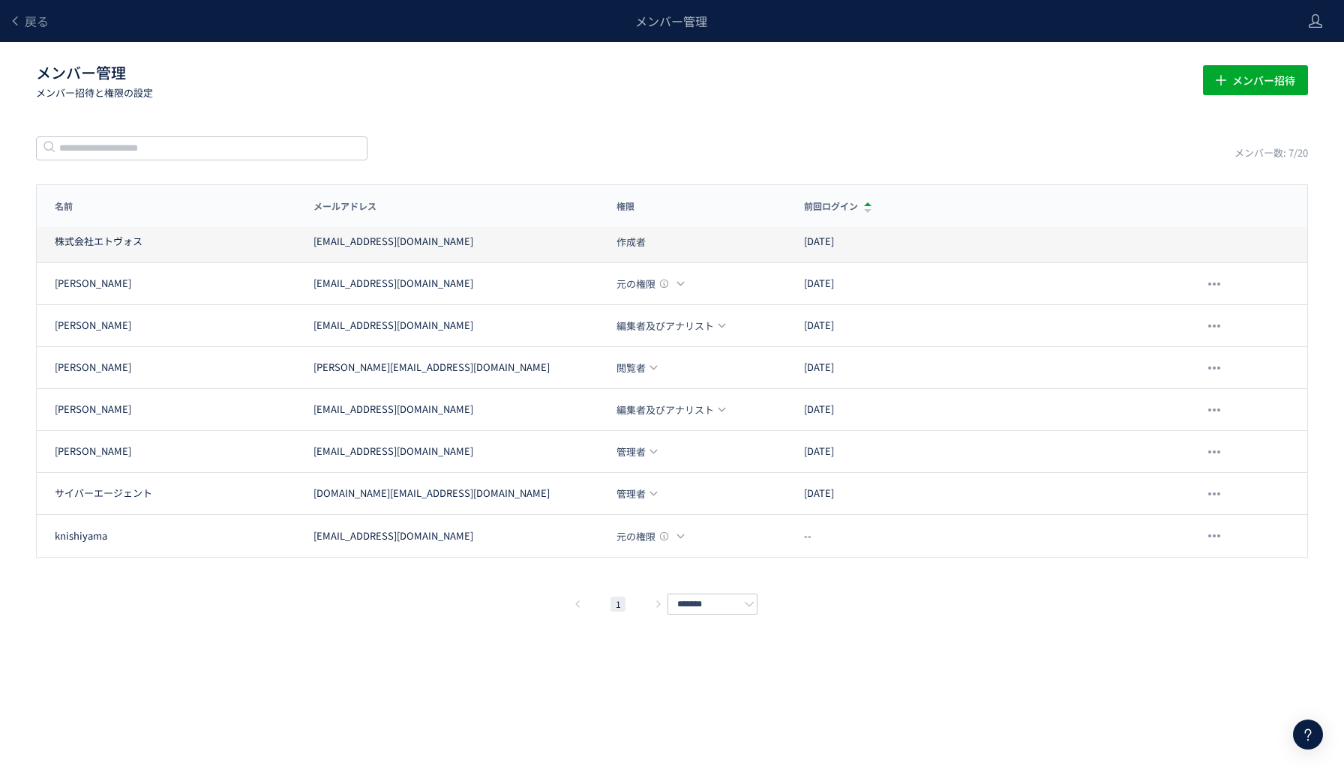
click at [591, 242] on div "[EMAIL_ADDRESS][DOMAIN_NAME]" at bounding box center [456, 242] width 286 height 14
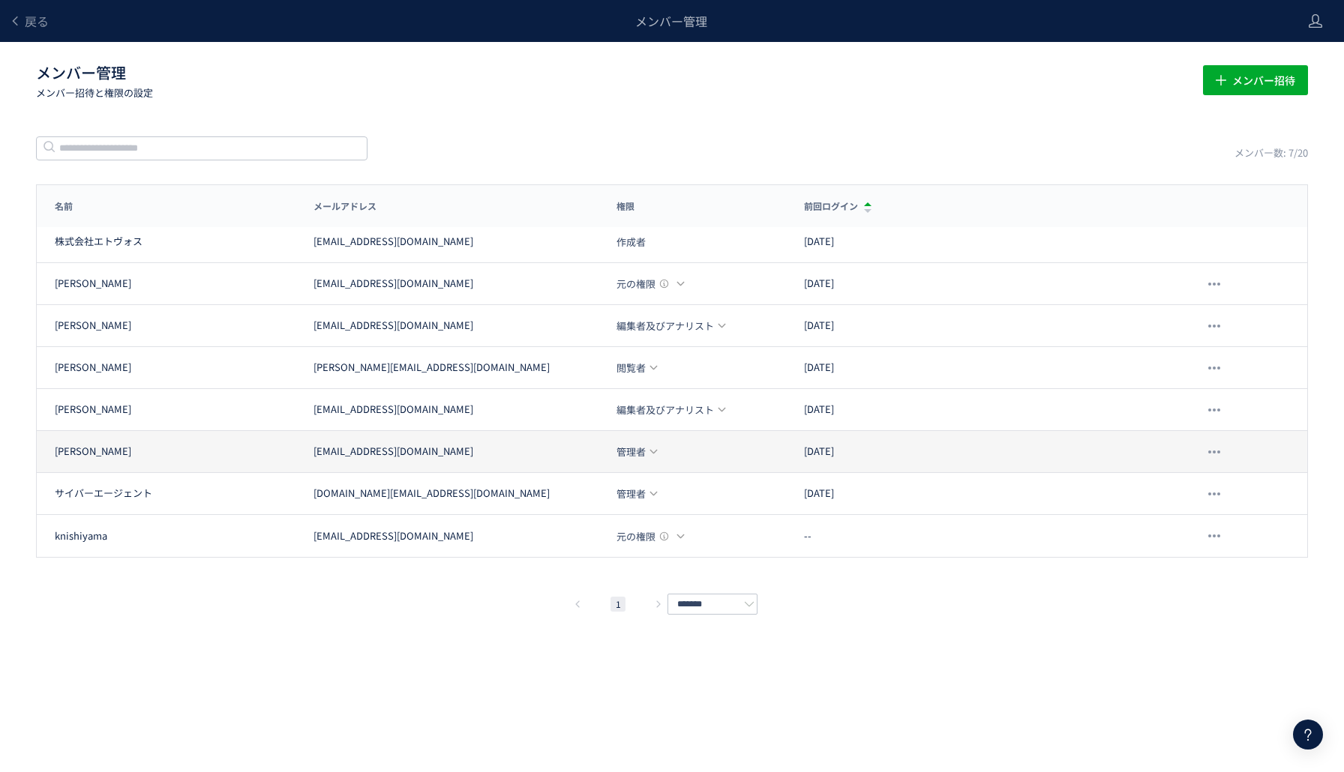
click at [642, 458] on div "大内 ohuchi@ptmind.com 管理者 2025/09/02" at bounding box center [672, 452] width 1270 height 42
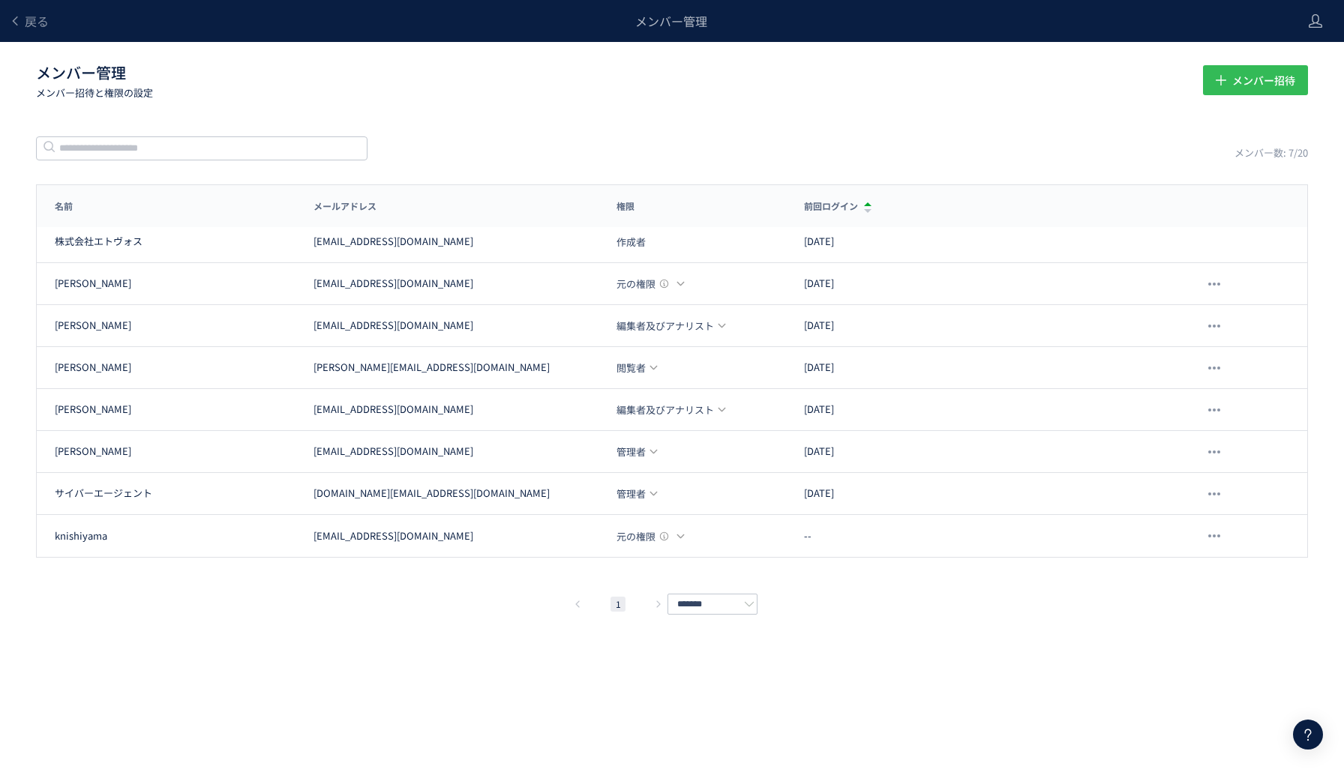
click at [1244, 91] on span "メンバー招待" at bounding box center [1263, 80] width 63 height 30
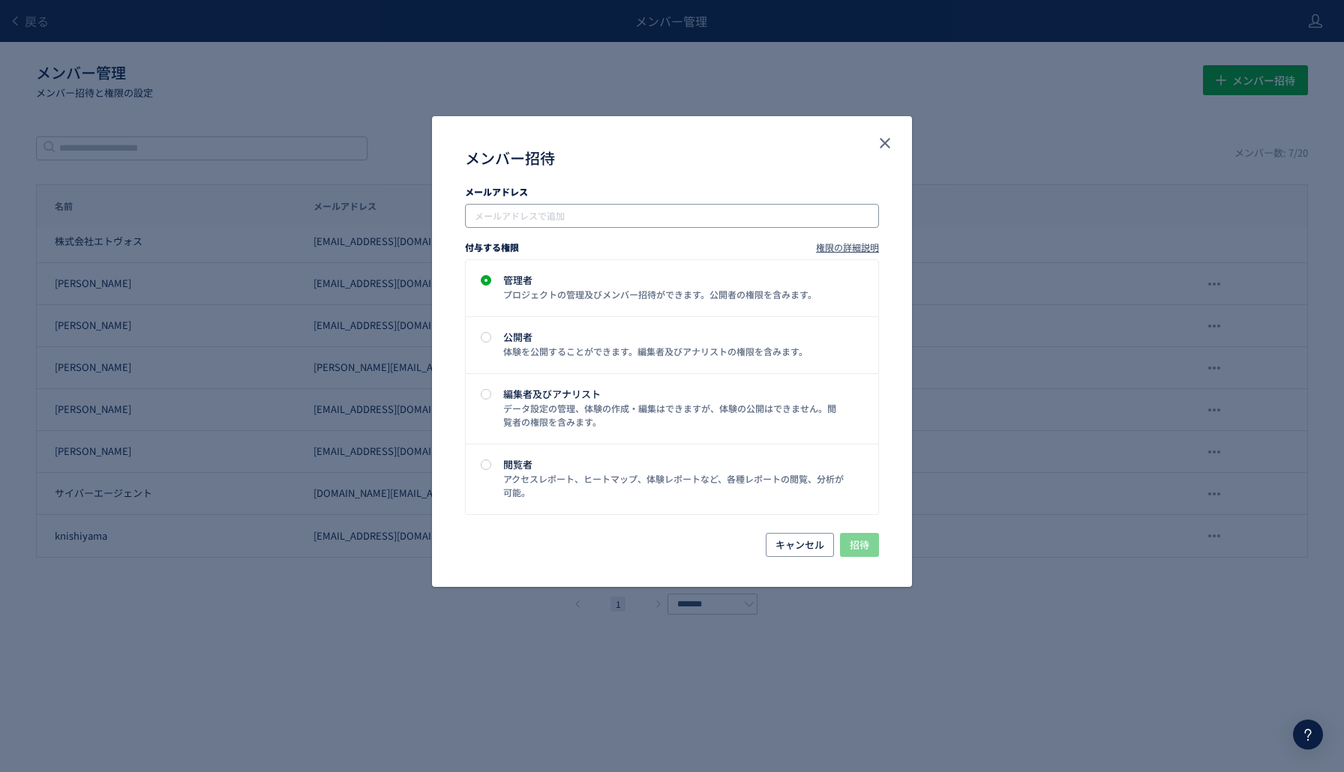
click at [655, 214] on input "メンバー招待" at bounding box center [673, 216] width 402 height 18
click at [888, 145] on icon "close" at bounding box center [885, 143] width 18 height 18
